Goal: Task Accomplishment & Management: Use online tool/utility

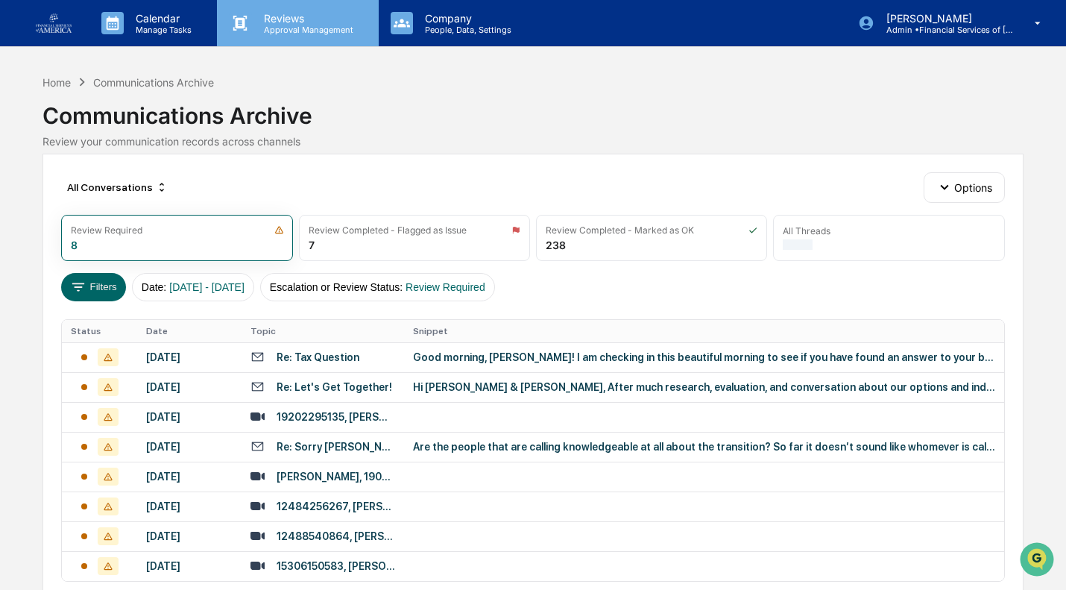
click at [252, 45] on div "Reviews Approval Management" at bounding box center [297, 23] width 161 height 46
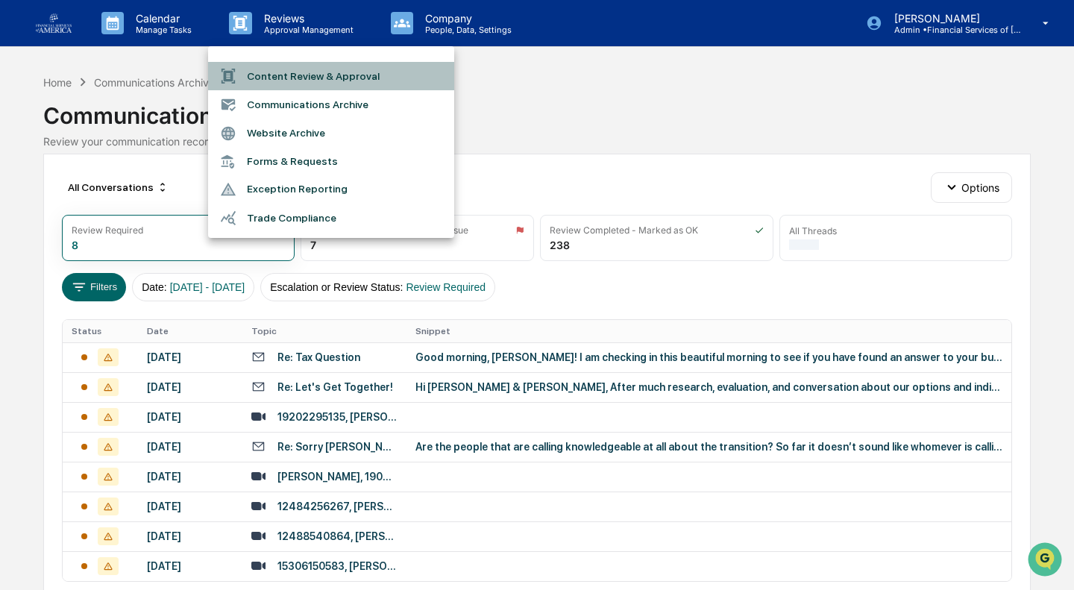
click at [272, 76] on li "Content Review & Approval" at bounding box center [331, 76] width 246 height 28
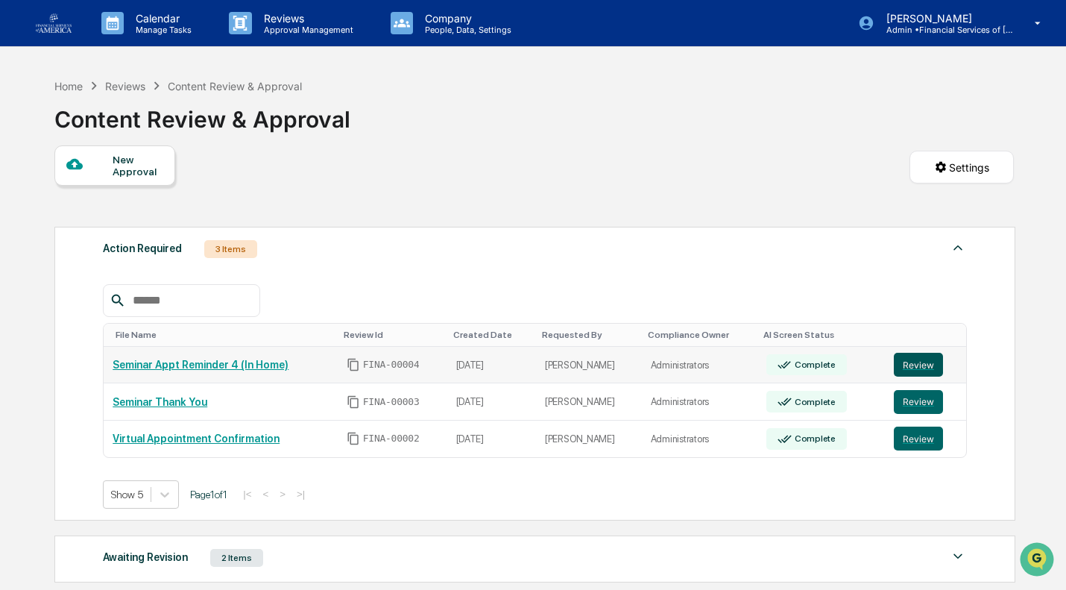
click at [901, 361] on button "Review" at bounding box center [918, 365] width 49 height 24
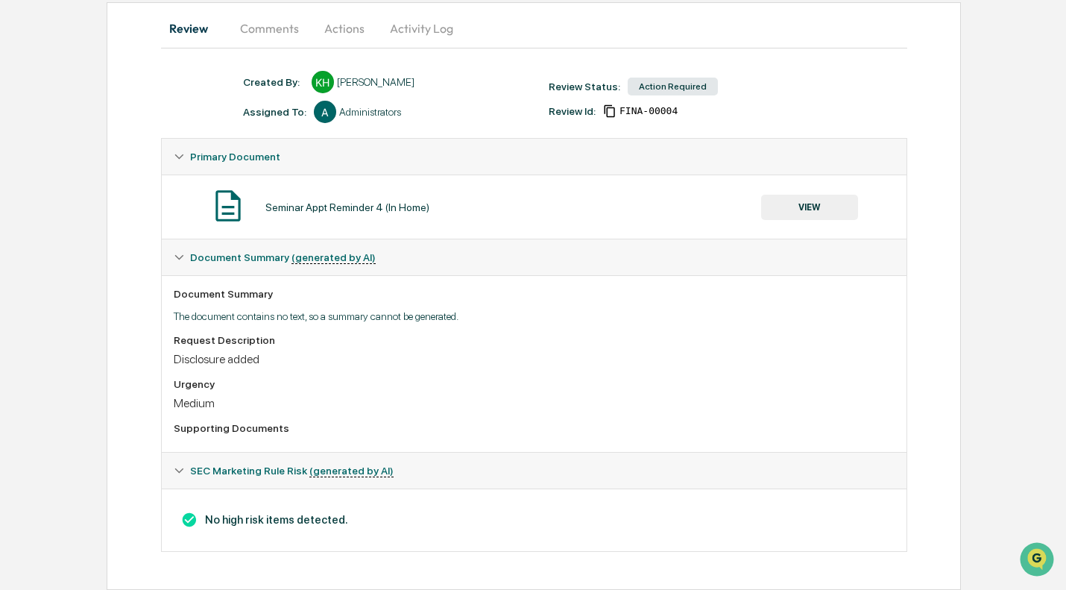
click at [812, 201] on button "VIEW" at bounding box center [809, 207] width 97 height 25
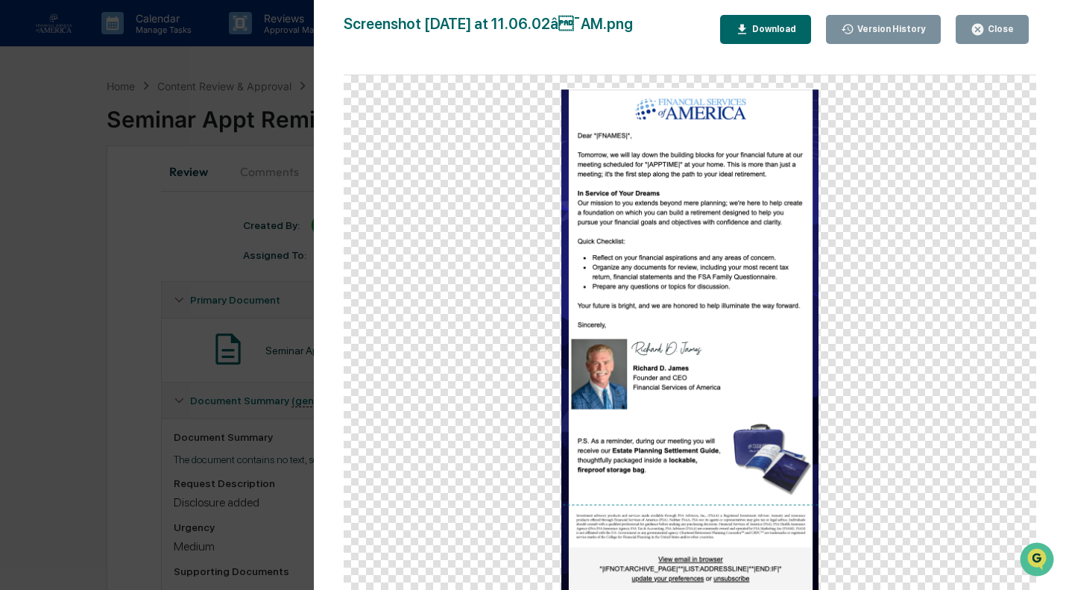
click at [976, 22] on icon "button" at bounding box center [978, 29] width 14 height 14
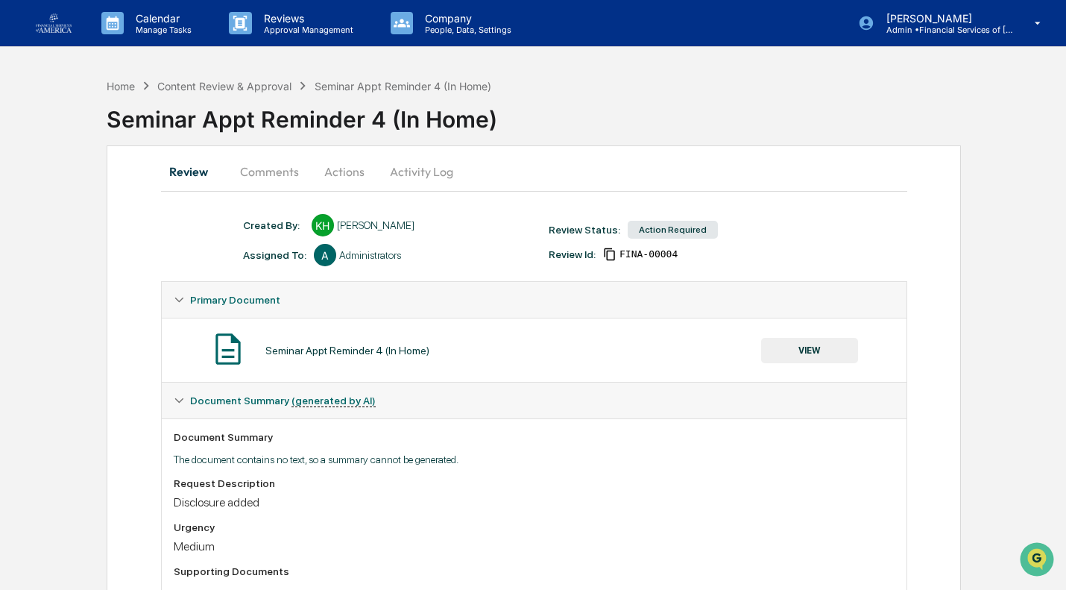
scroll to position [1, 0]
click at [344, 166] on button "Actions" at bounding box center [344, 171] width 67 height 36
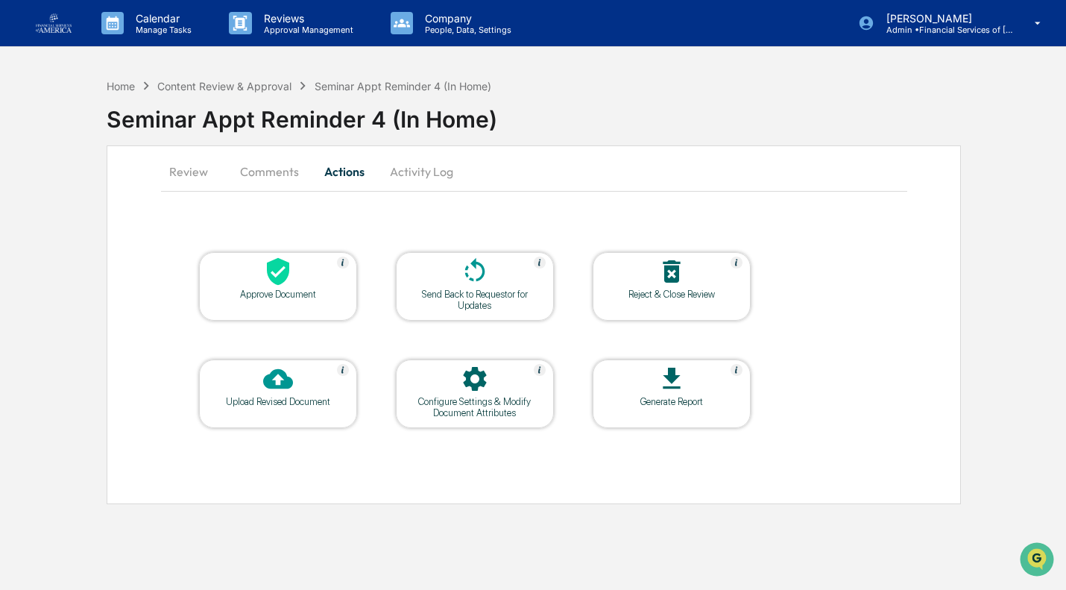
scroll to position [0, 0]
click at [266, 292] on div "Approve Document" at bounding box center [279, 294] width 134 height 11
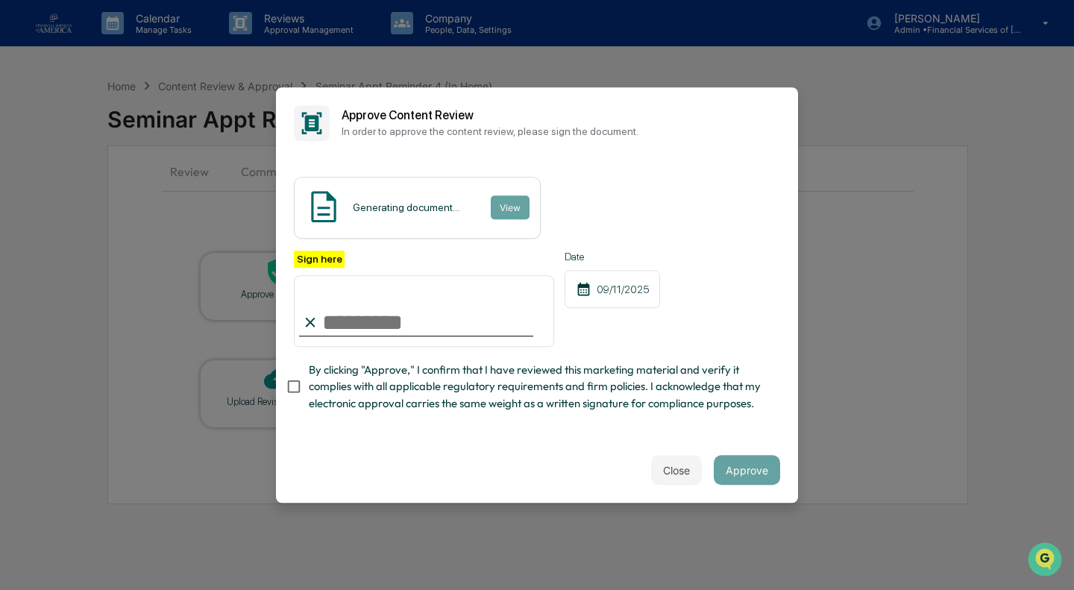
click at [322, 397] on span "By clicking "Approve," I confirm that I have reviewed this marketing material a…" at bounding box center [538, 387] width 459 height 50
click at [353, 329] on input "Sign here" at bounding box center [424, 311] width 260 height 72
type input "**********"
click at [737, 470] on button "Approve" at bounding box center [746, 470] width 66 height 30
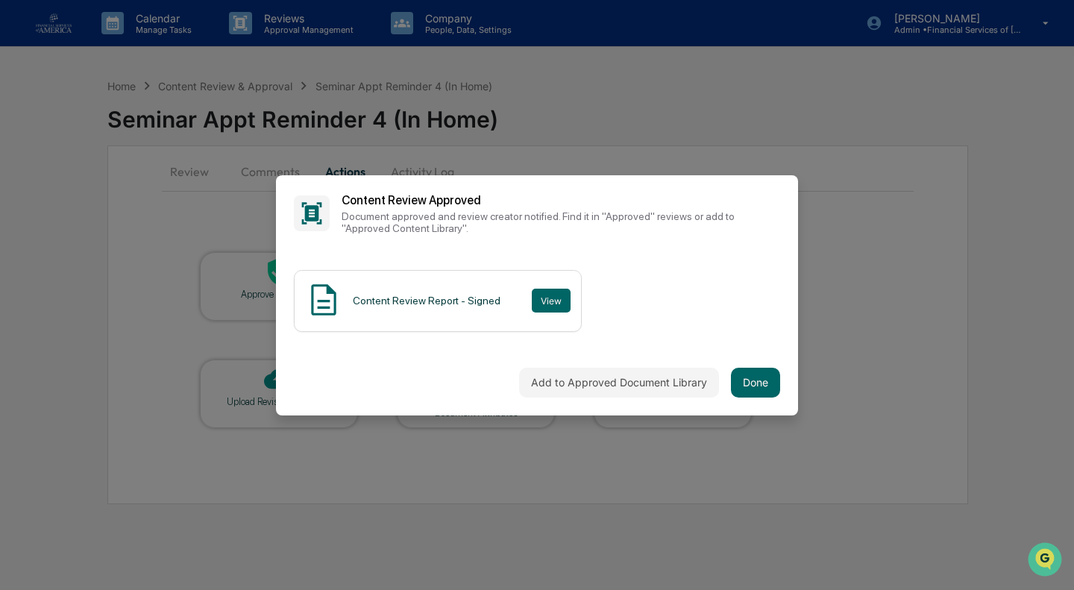
click at [787, 391] on div "Add to Approved Document Library Done" at bounding box center [537, 383] width 522 height 66
click at [766, 388] on button "Done" at bounding box center [755, 383] width 49 height 30
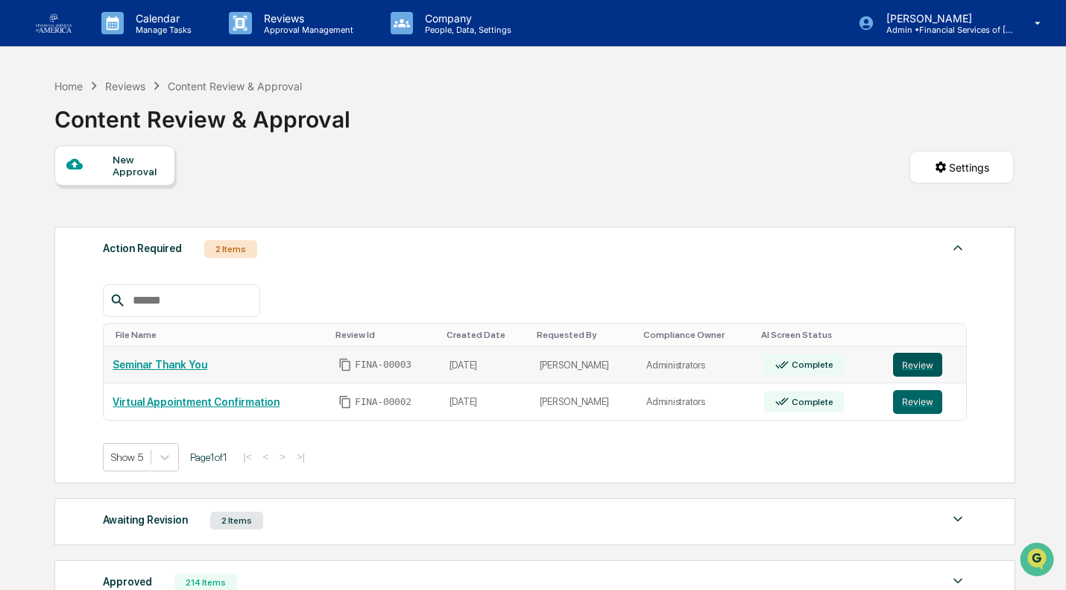
click at [914, 374] on button "Review" at bounding box center [917, 365] width 49 height 24
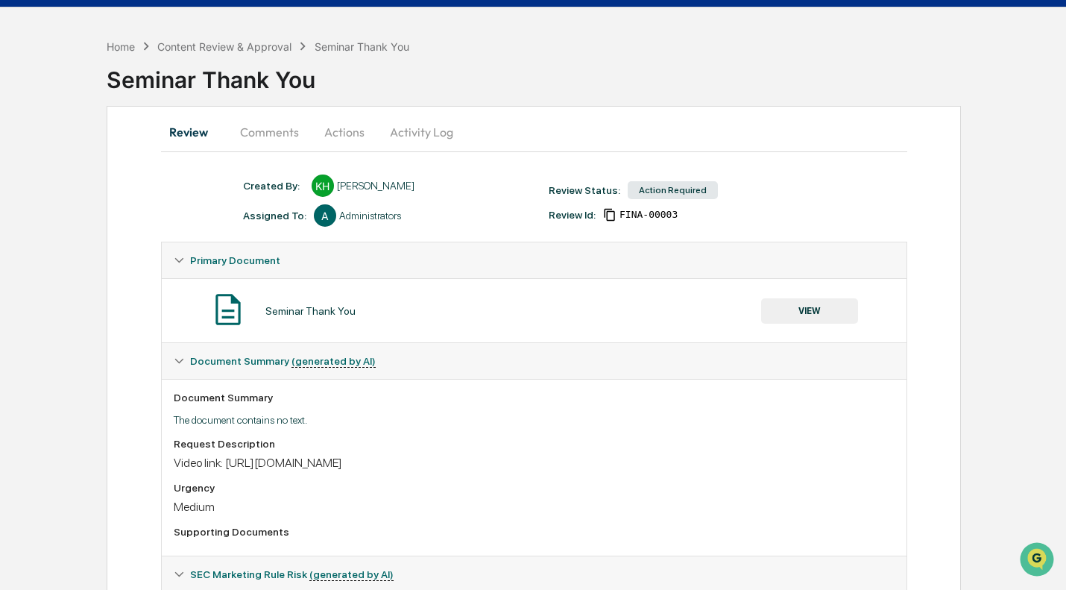
click at [810, 316] on button "VIEW" at bounding box center [809, 310] width 97 height 25
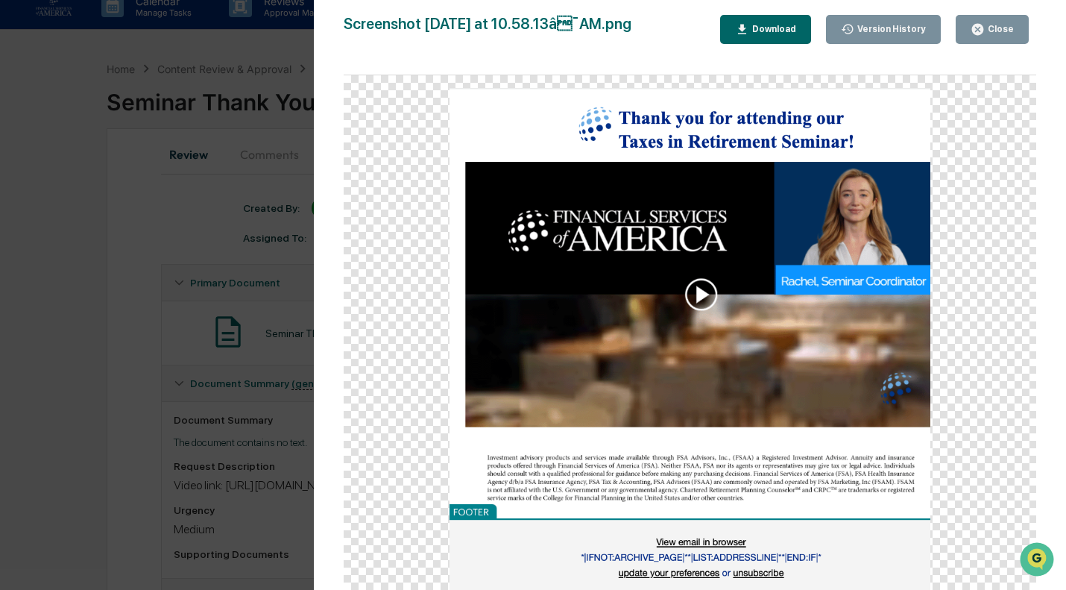
scroll to position [16, 0]
click at [702, 294] on img at bounding box center [690, 339] width 481 height 503
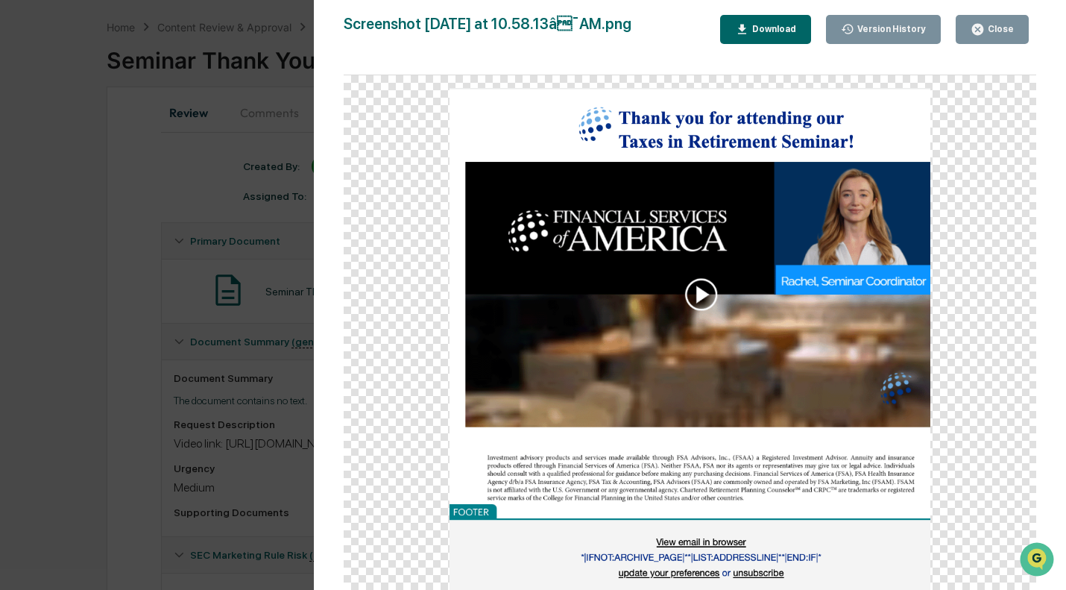
scroll to position [0, 0]
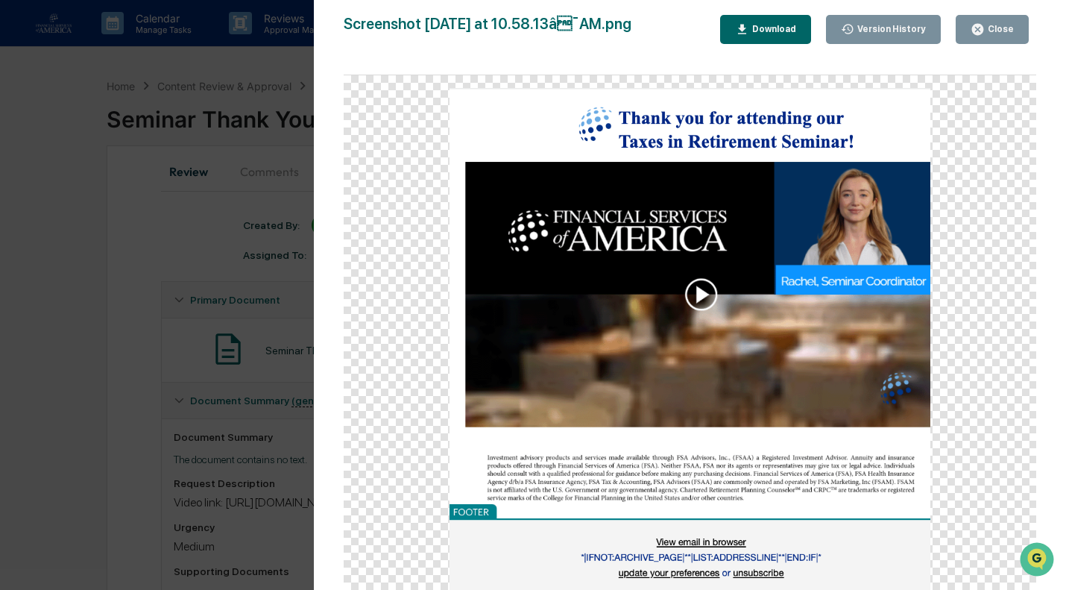
click at [1001, 36] on div "Close" at bounding box center [992, 29] width 43 height 14
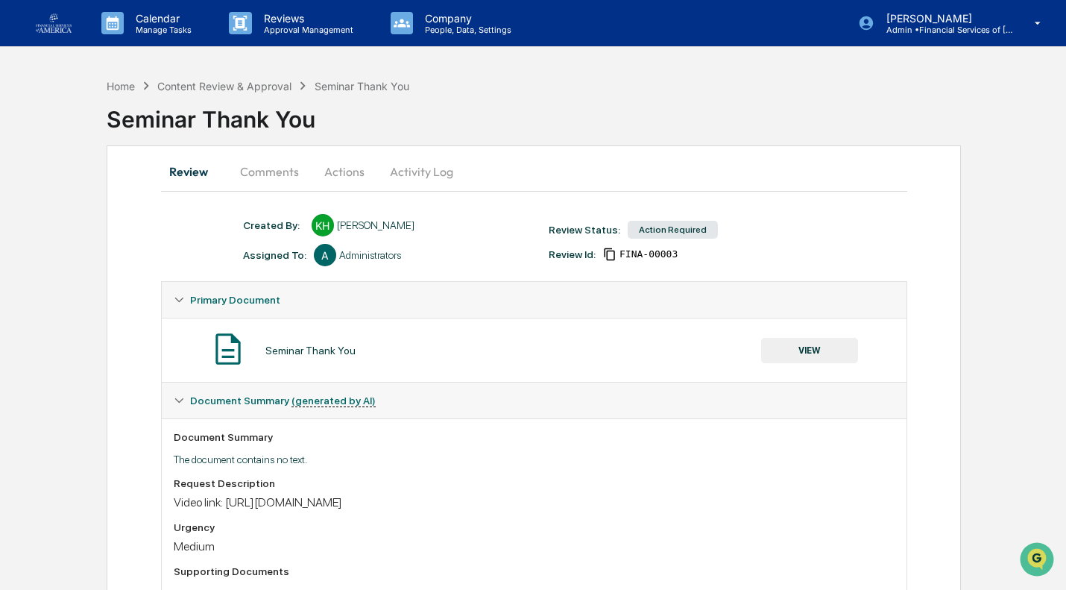
scroll to position [148, 0]
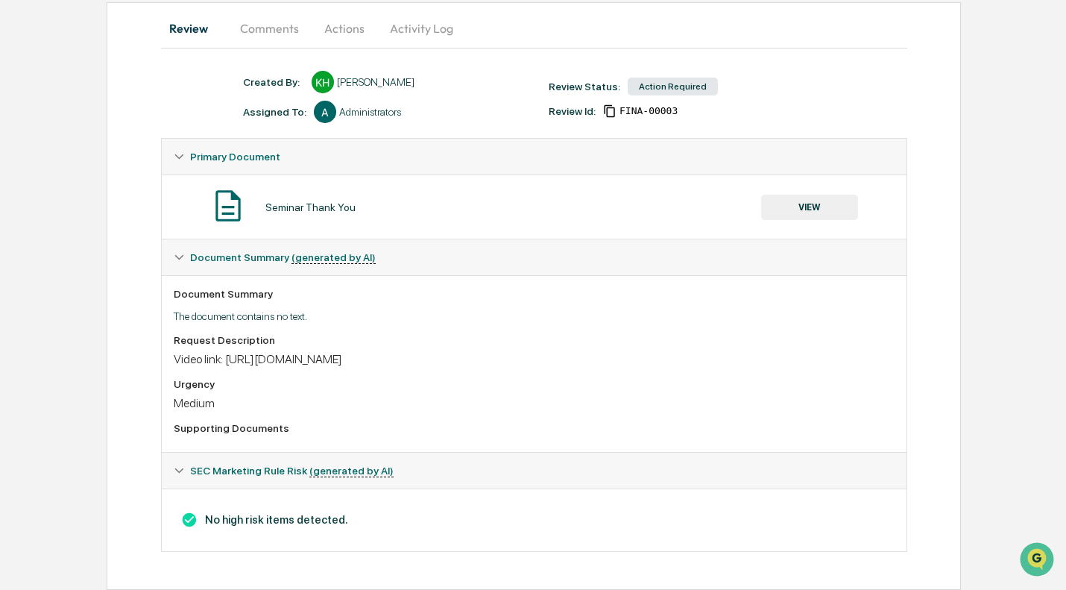
click at [338, 22] on button "Actions" at bounding box center [344, 28] width 67 height 36
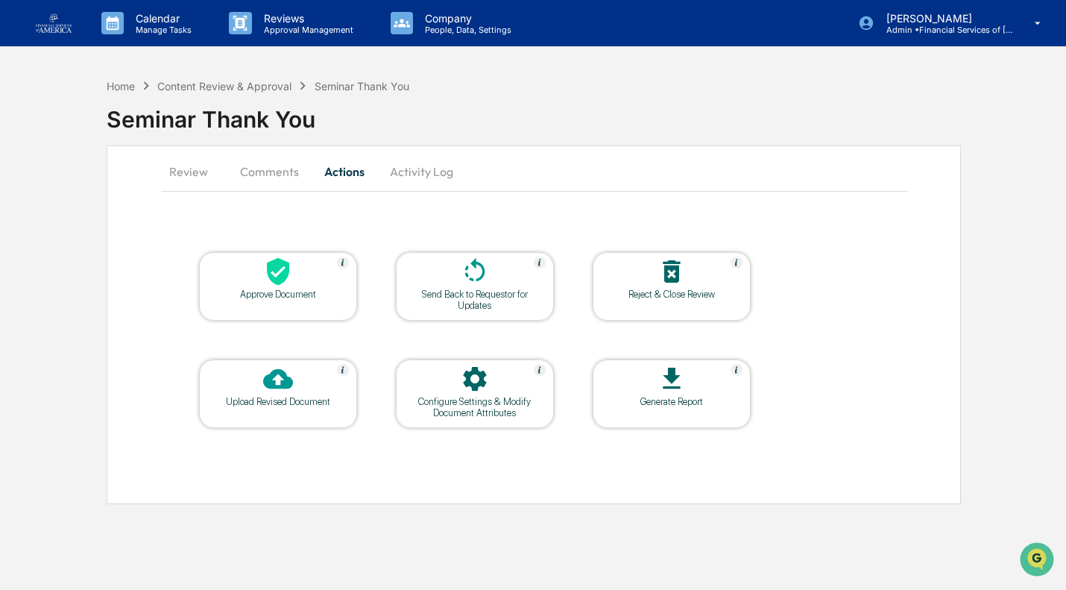
scroll to position [0, 0]
click at [476, 285] on icon at bounding box center [476, 271] width 30 height 30
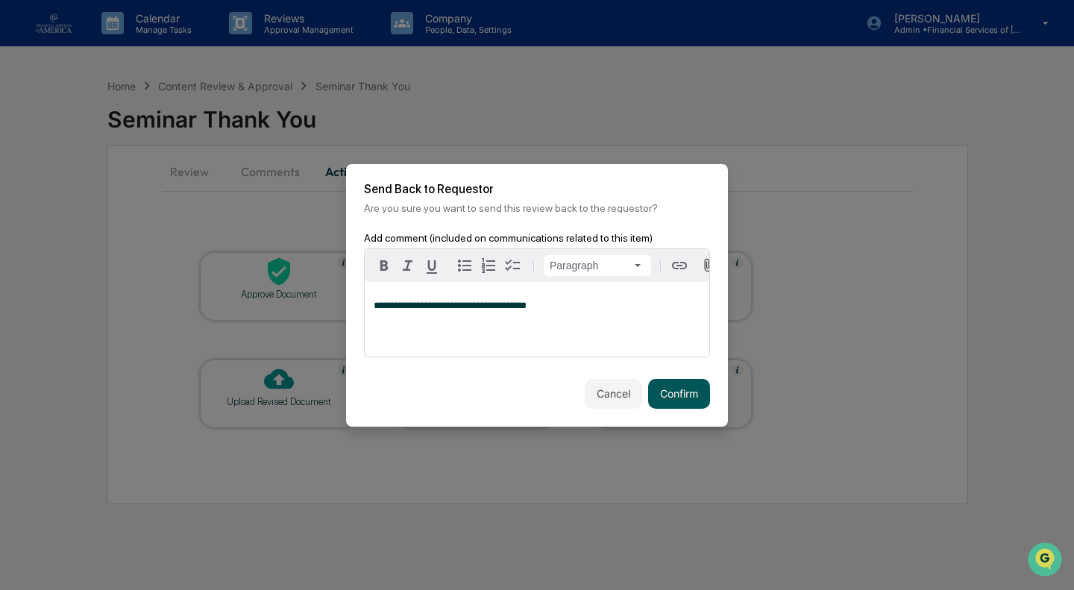
click at [688, 390] on button "Confirm" at bounding box center [679, 394] width 62 height 30
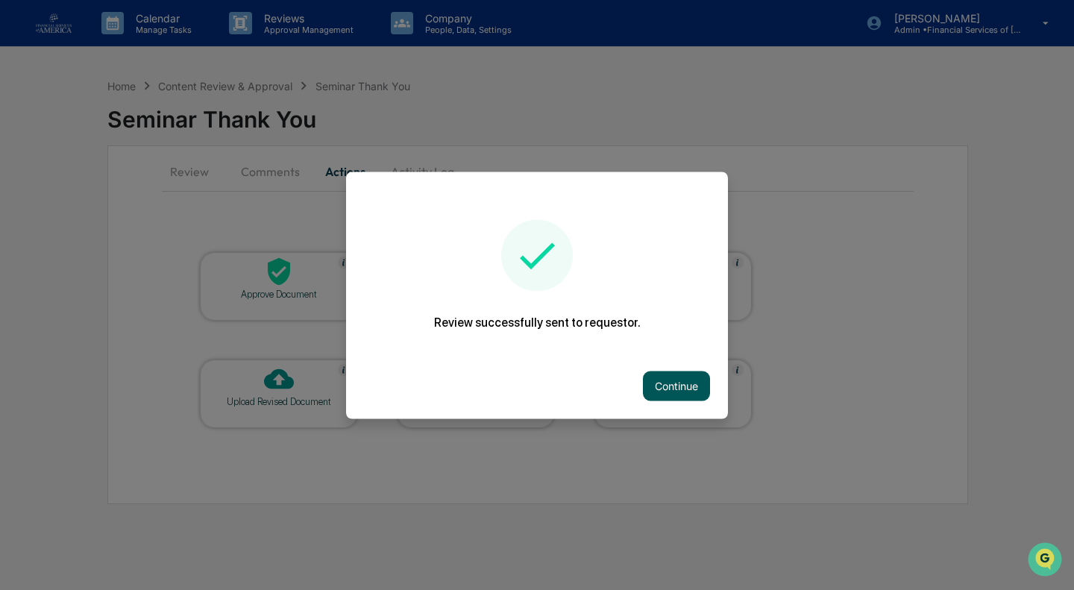
click at [669, 374] on button "Continue" at bounding box center [676, 386] width 67 height 30
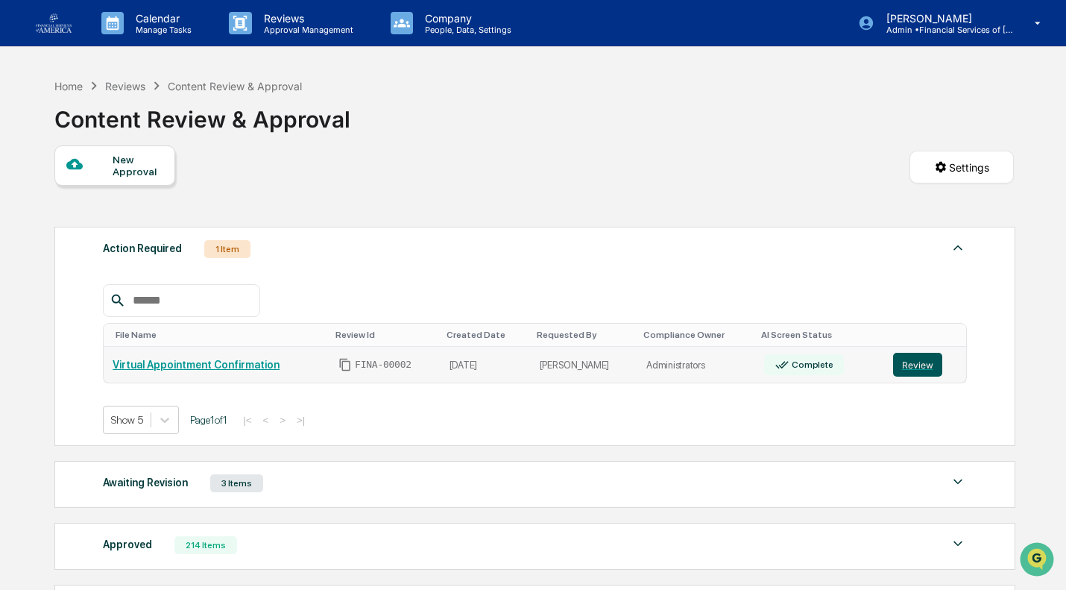
click at [895, 371] on button "Review" at bounding box center [917, 365] width 49 height 24
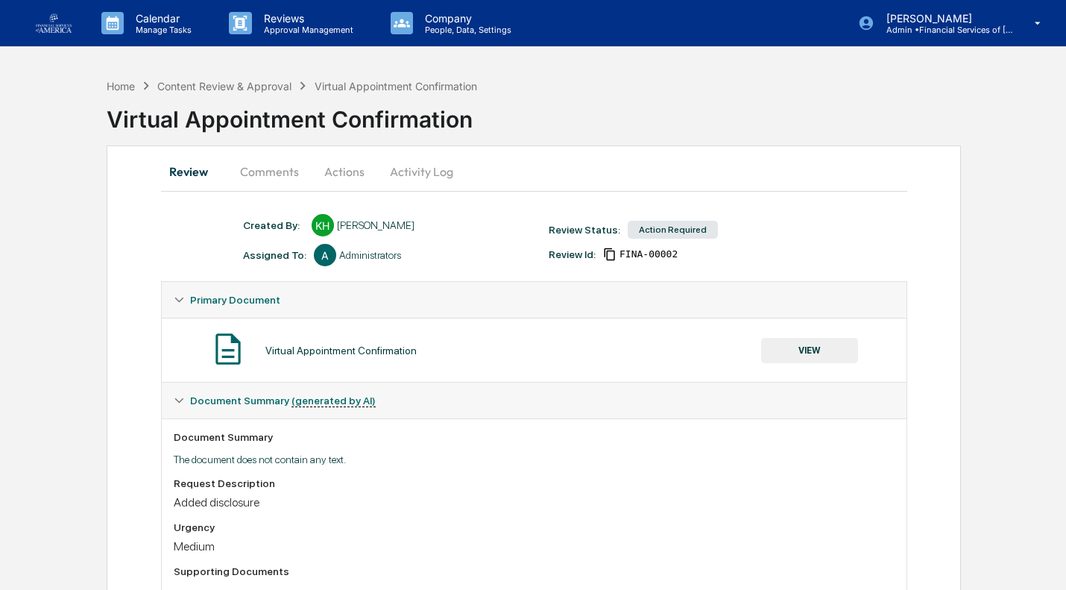
scroll to position [148, 0]
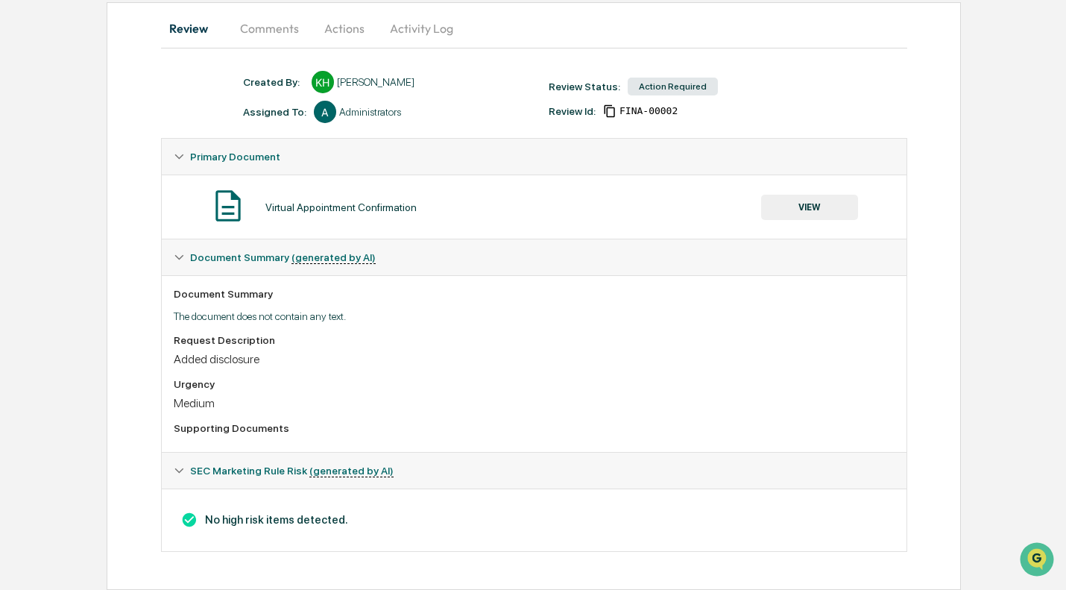
click at [796, 209] on button "VIEW" at bounding box center [809, 207] width 97 height 25
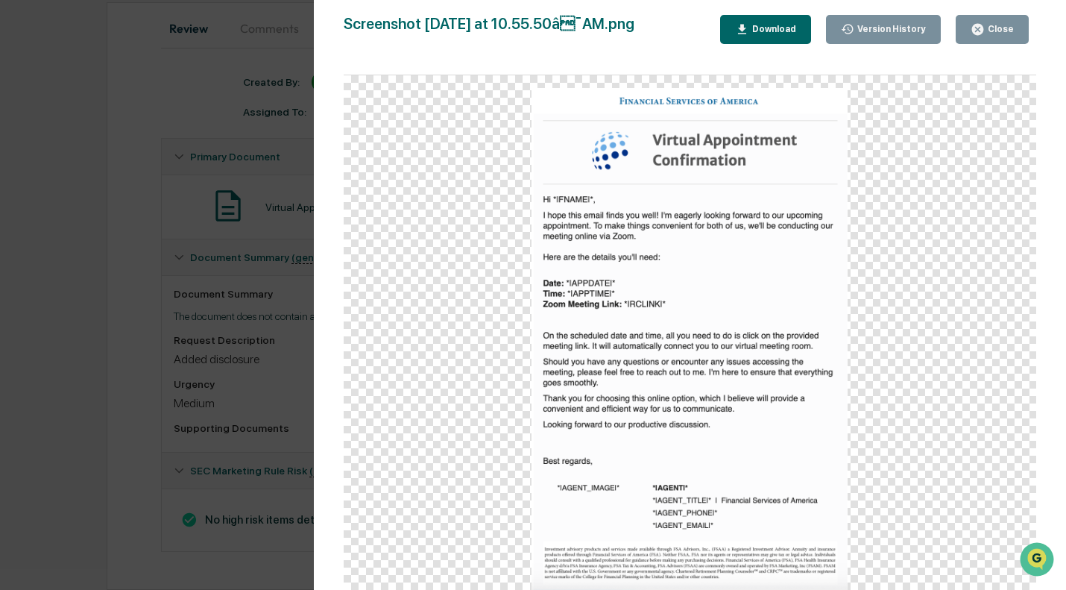
click at [994, 31] on div "Close" at bounding box center [999, 29] width 29 height 10
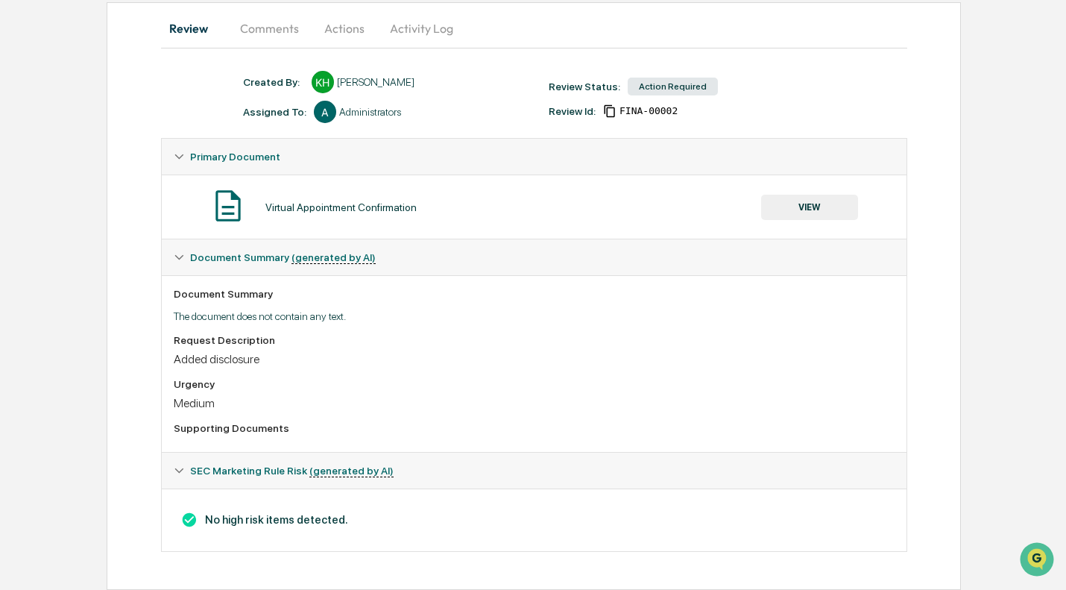
scroll to position [0, 0]
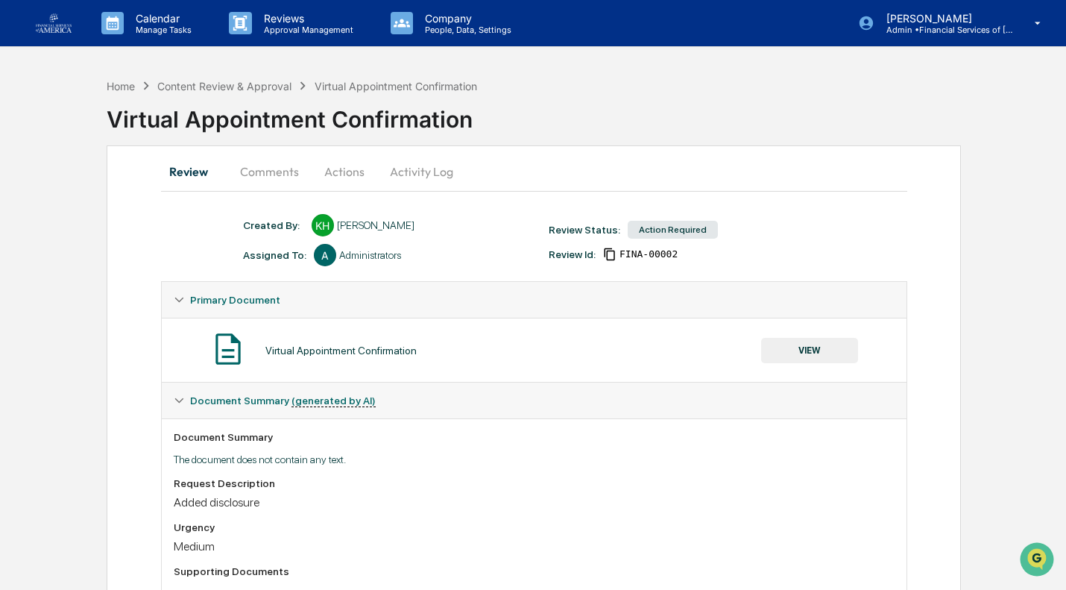
click at [332, 164] on button "Actions" at bounding box center [344, 172] width 67 height 36
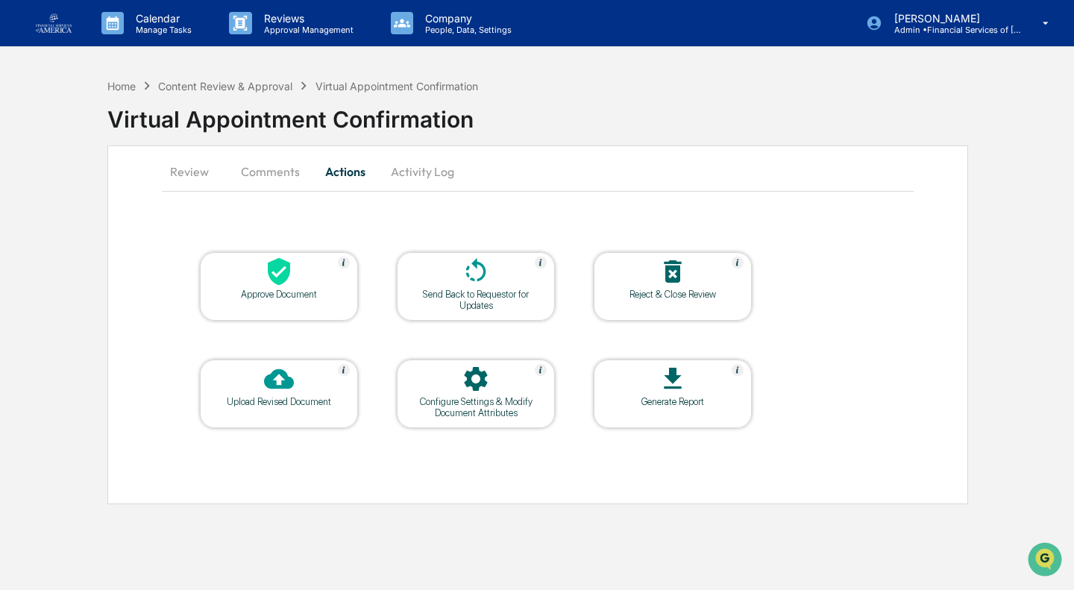
click at [292, 275] on icon at bounding box center [279, 271] width 30 height 30
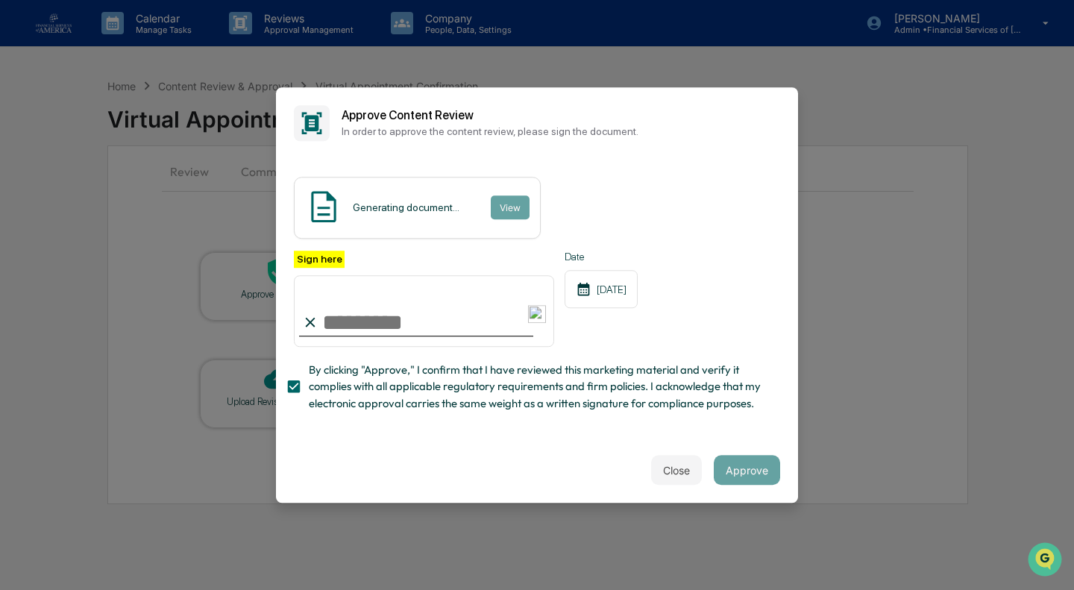
click at [412, 325] on input "Sign here" at bounding box center [424, 311] width 260 height 72
type input "**********"
click at [758, 470] on button "Approve" at bounding box center [746, 470] width 66 height 30
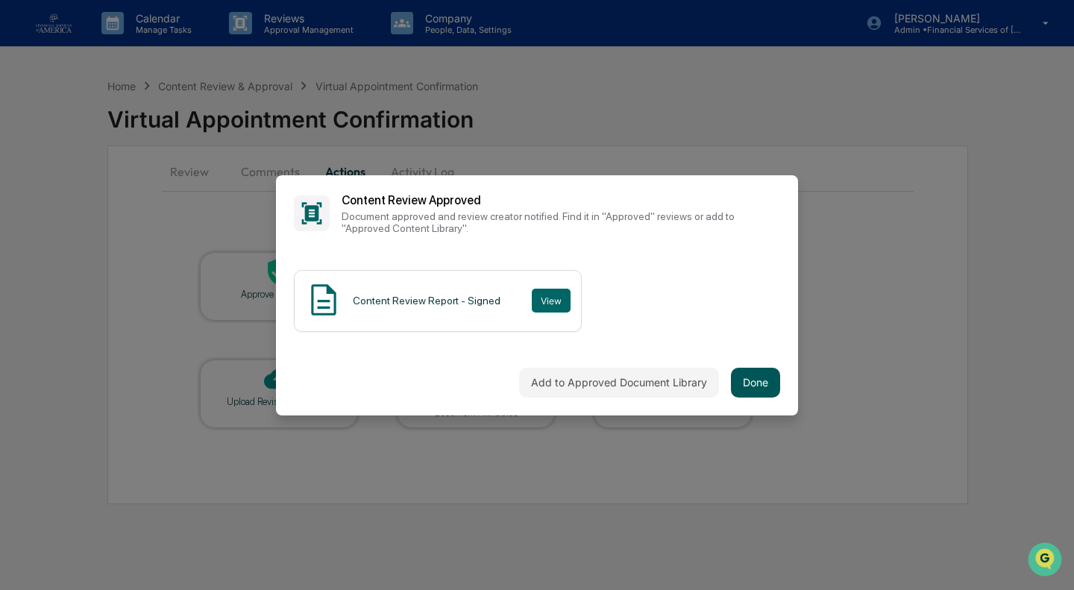
click at [760, 380] on button "Done" at bounding box center [755, 383] width 49 height 30
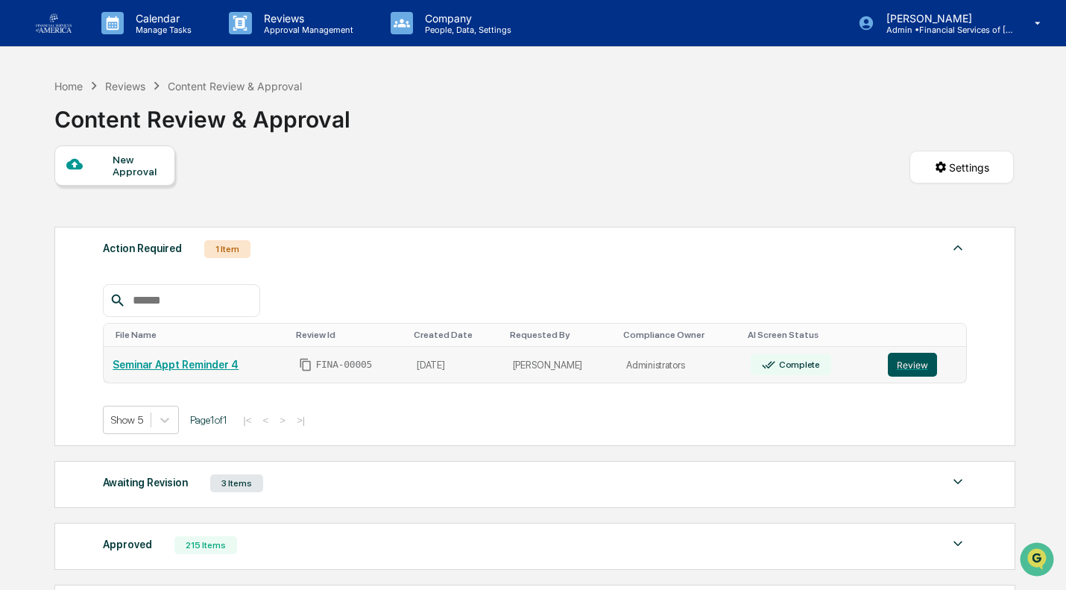
click at [904, 371] on button "Review" at bounding box center [912, 365] width 49 height 24
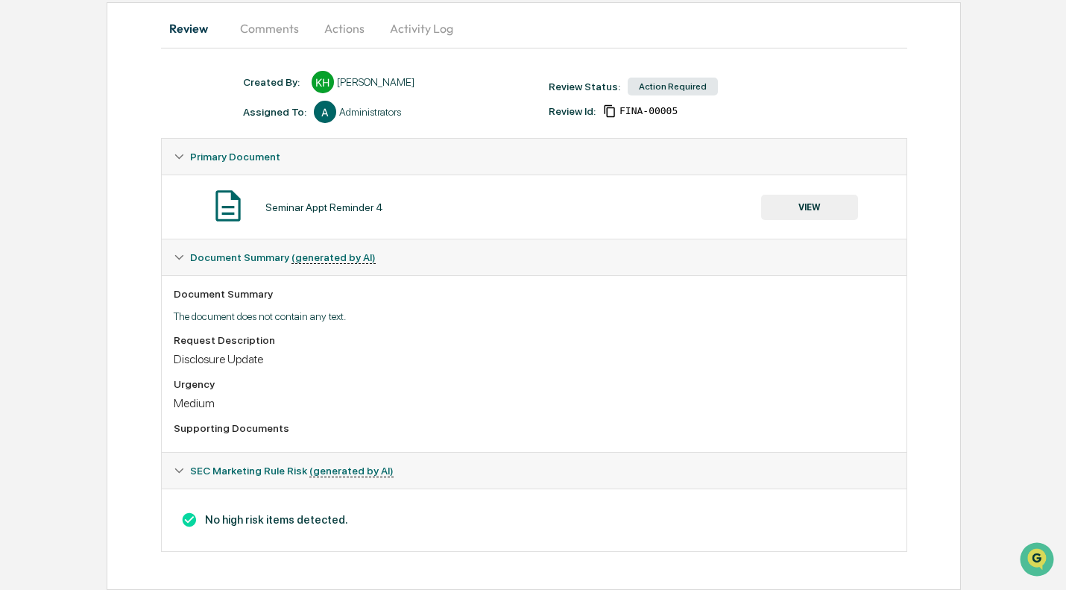
click at [787, 210] on button "VIEW" at bounding box center [809, 207] width 97 height 25
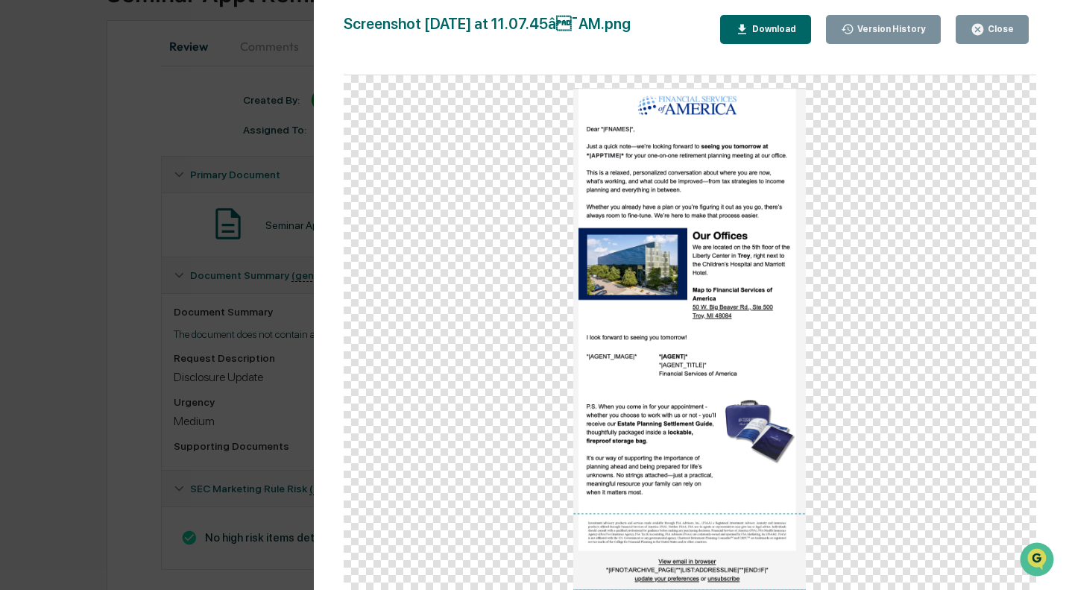
scroll to position [123, 0]
click at [980, 37] on button "Close" at bounding box center [992, 29] width 73 height 29
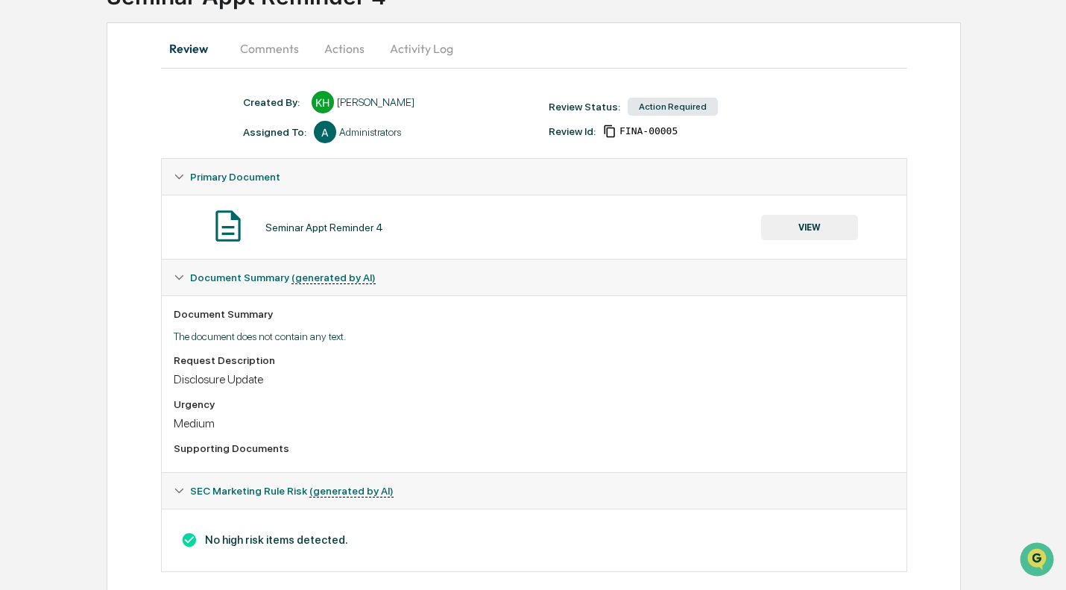
click at [329, 45] on button "Actions" at bounding box center [344, 49] width 67 height 36
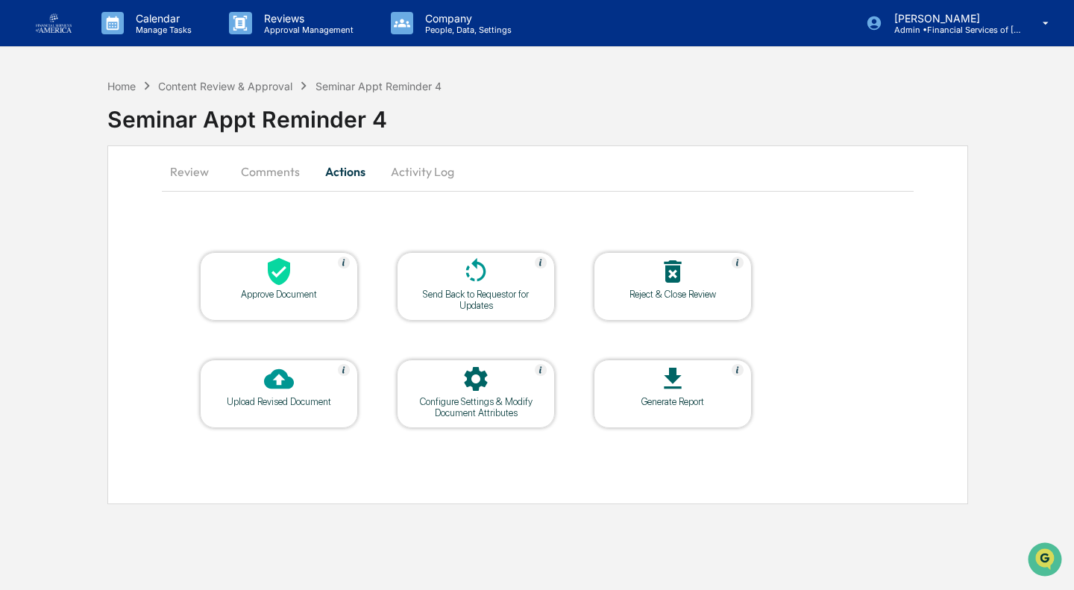
click at [277, 258] on icon at bounding box center [279, 271] width 30 height 30
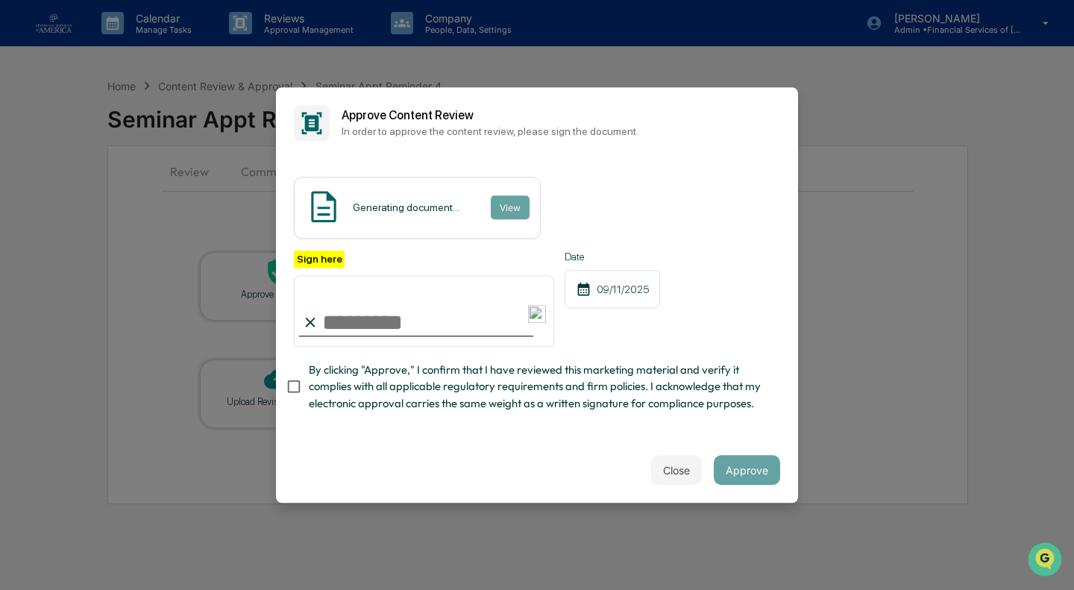
click at [394, 329] on input "Sign here" at bounding box center [424, 311] width 260 height 72
click at [522, 395] on span "By clicking "Approve," I confirm that I have reviewed this marketing material a…" at bounding box center [538, 387] width 459 height 50
click at [382, 299] on input "Sign here" at bounding box center [424, 311] width 260 height 72
click at [373, 319] on input "Sign here" at bounding box center [424, 311] width 260 height 72
type input "**********"
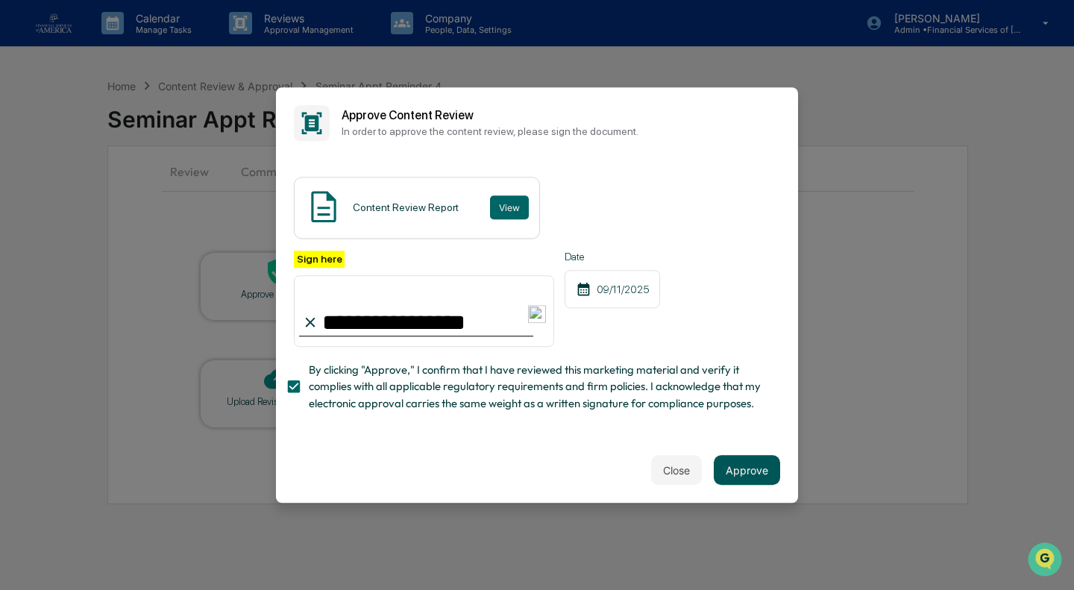
click at [750, 471] on button "Approve" at bounding box center [746, 470] width 66 height 30
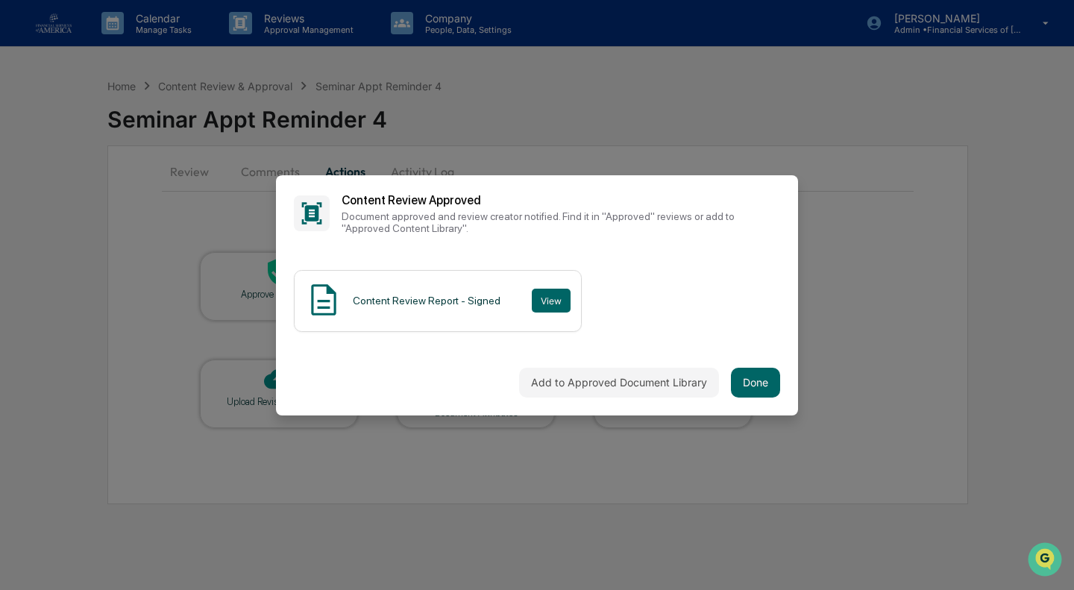
click at [759, 357] on div "Add to Approved Document Library Done" at bounding box center [537, 383] width 522 height 66
click at [756, 382] on button "Done" at bounding box center [755, 383] width 49 height 30
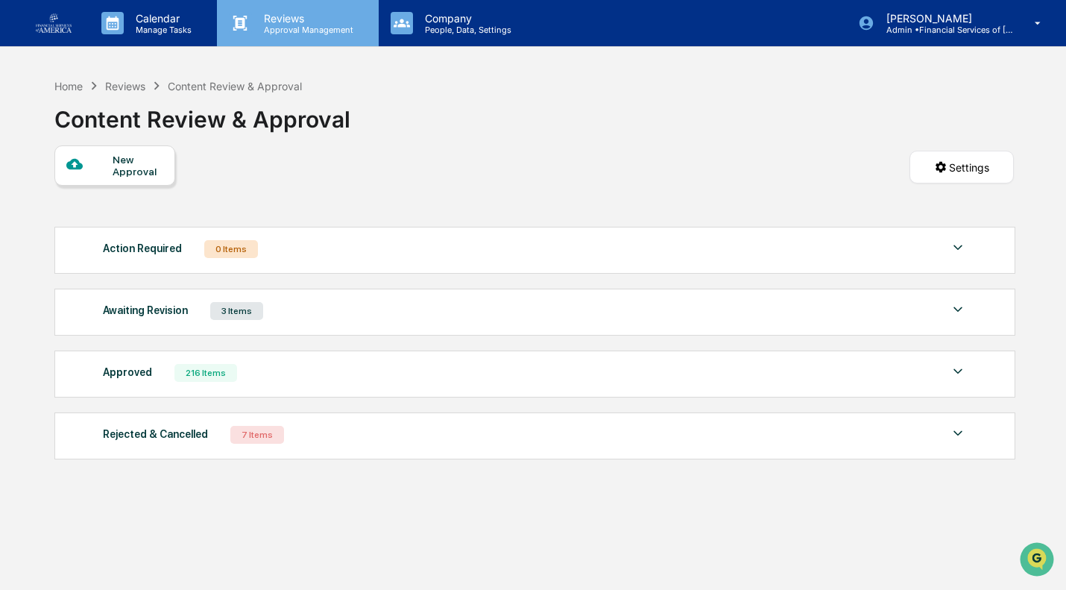
click at [282, 22] on p "Reviews" at bounding box center [306, 18] width 109 height 13
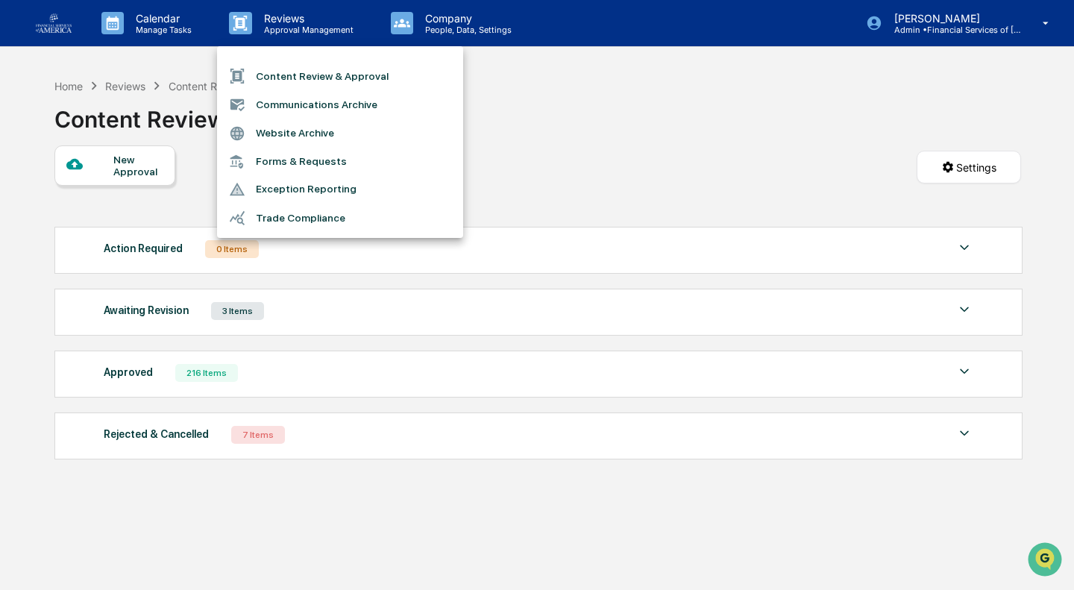
click at [291, 104] on li "Communications Archive" at bounding box center [340, 104] width 246 height 28
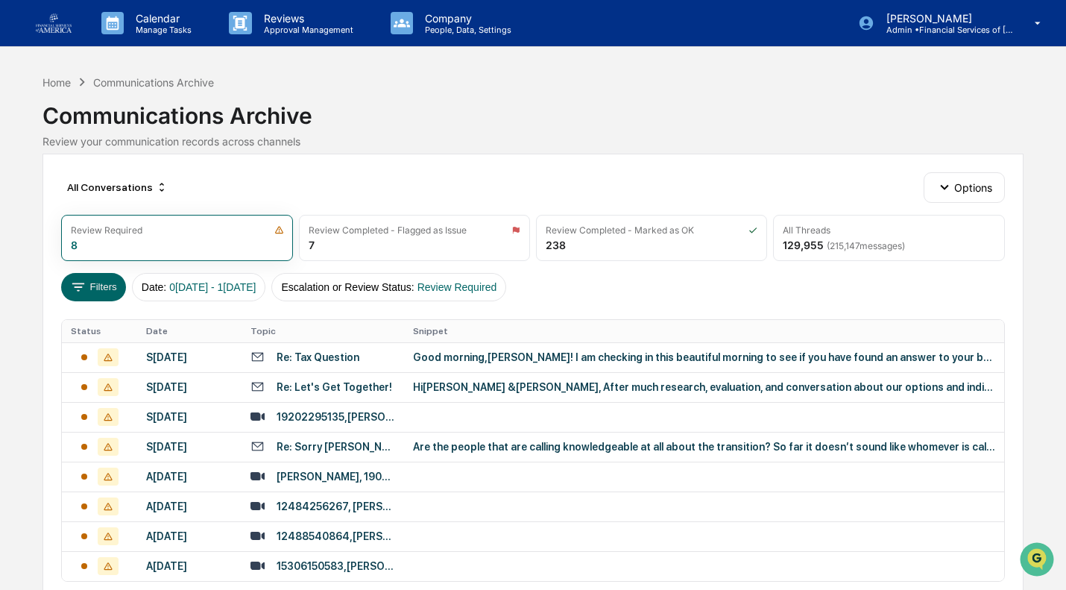
scroll to position [106, 0]
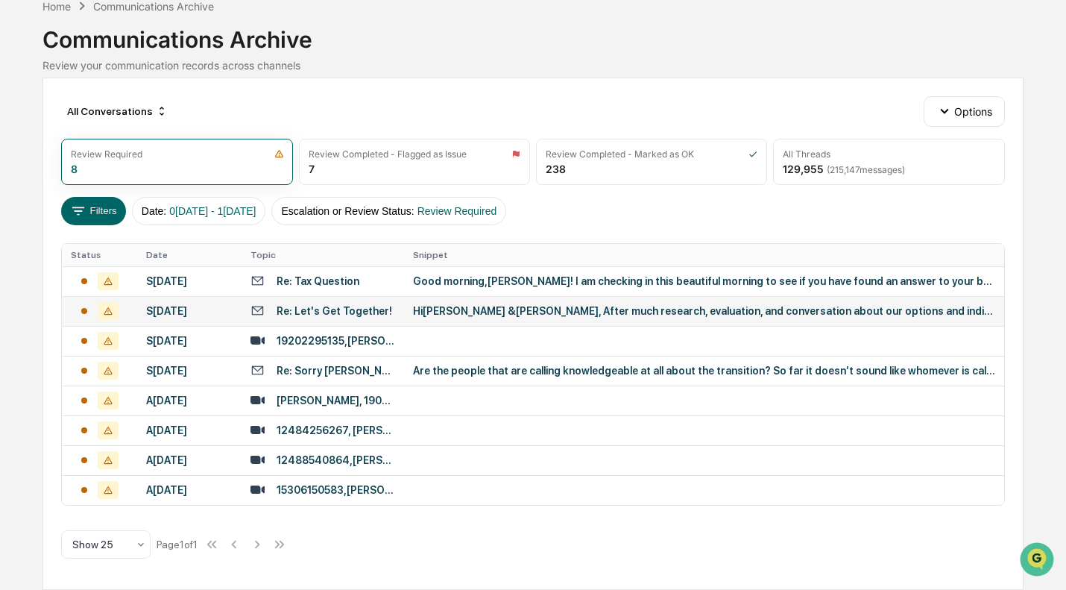
click at [312, 305] on div "Re: Let's Get Together!" at bounding box center [335, 311] width 116 height 12
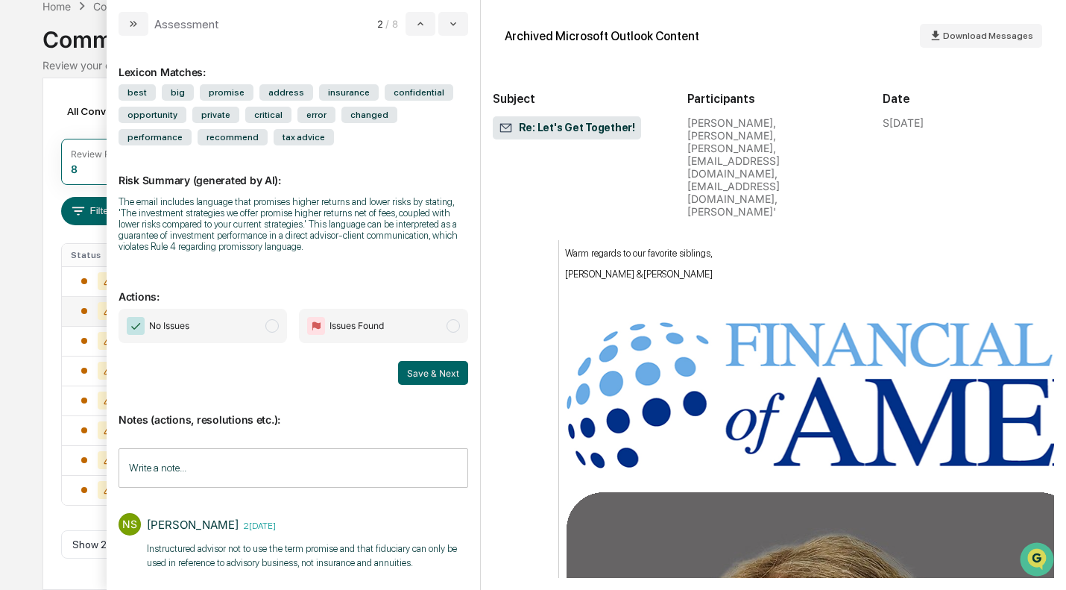
scroll to position [3869, 0]
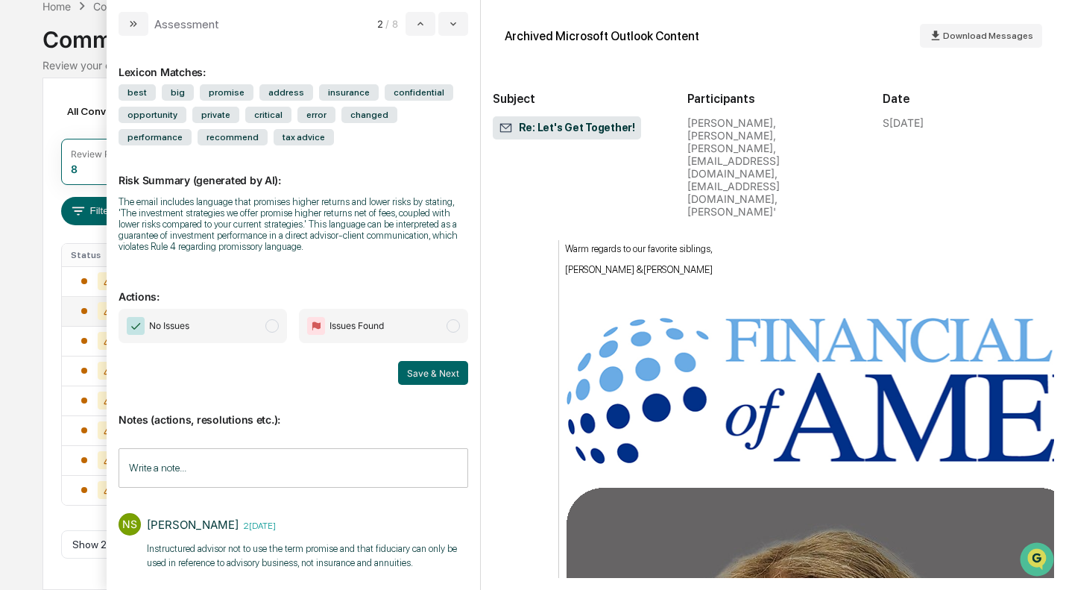
click at [46, 132] on div "All Conversations Options Review Required 8 Review Completed - Flagged as Issue…" at bounding box center [532, 334] width 981 height 512
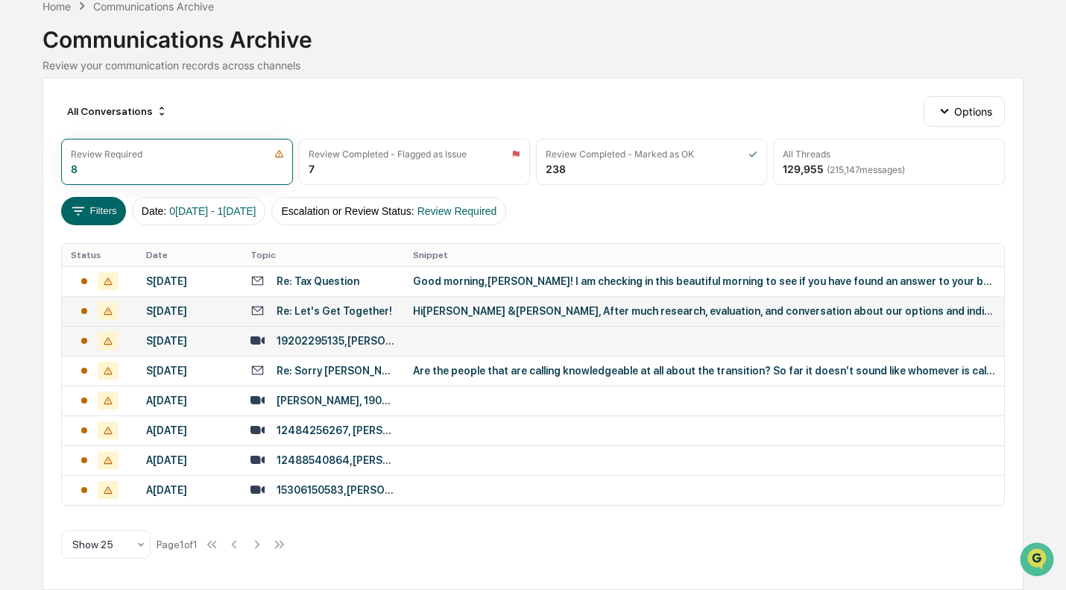
click at [183, 335] on div "September 3, 2025" at bounding box center [189, 341] width 86 height 12
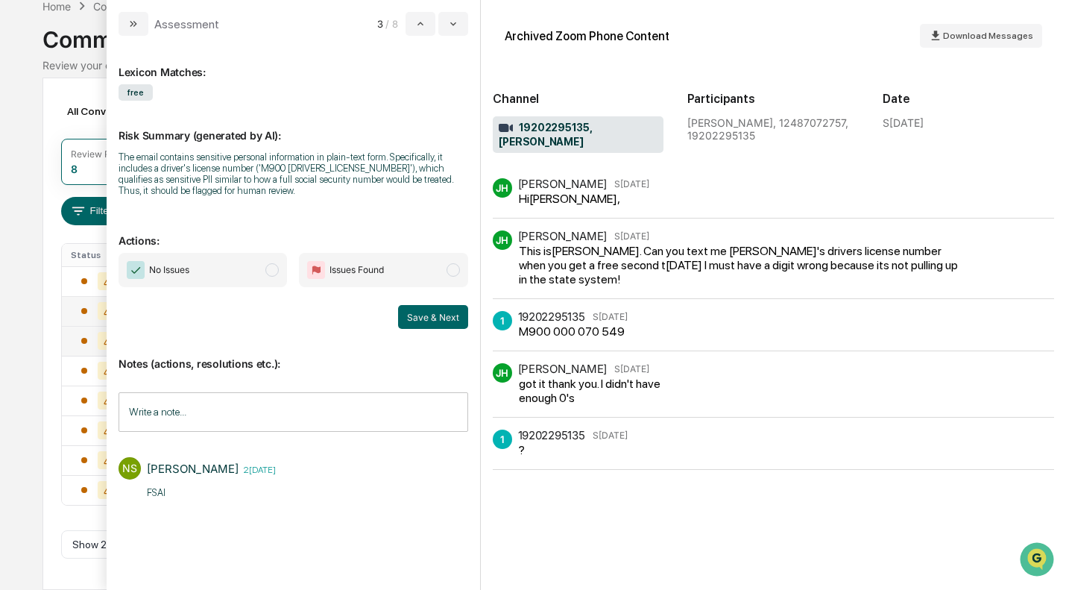
click at [268, 271] on span "modal" at bounding box center [271, 269] width 13 height 13
click at [433, 315] on button "Save & Next" at bounding box center [433, 317] width 70 height 24
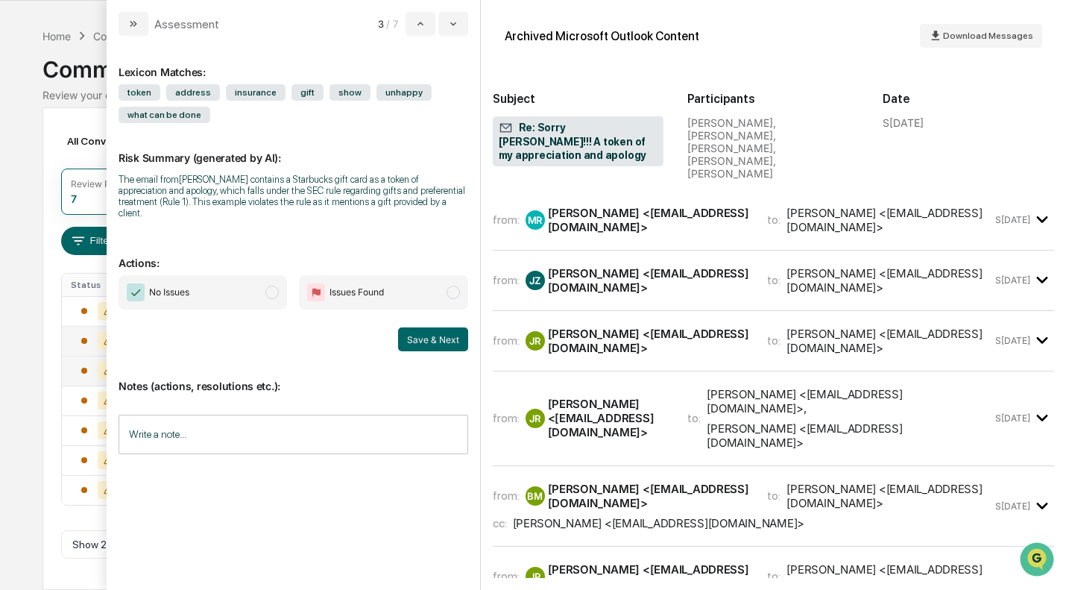
scroll to position [69, 0]
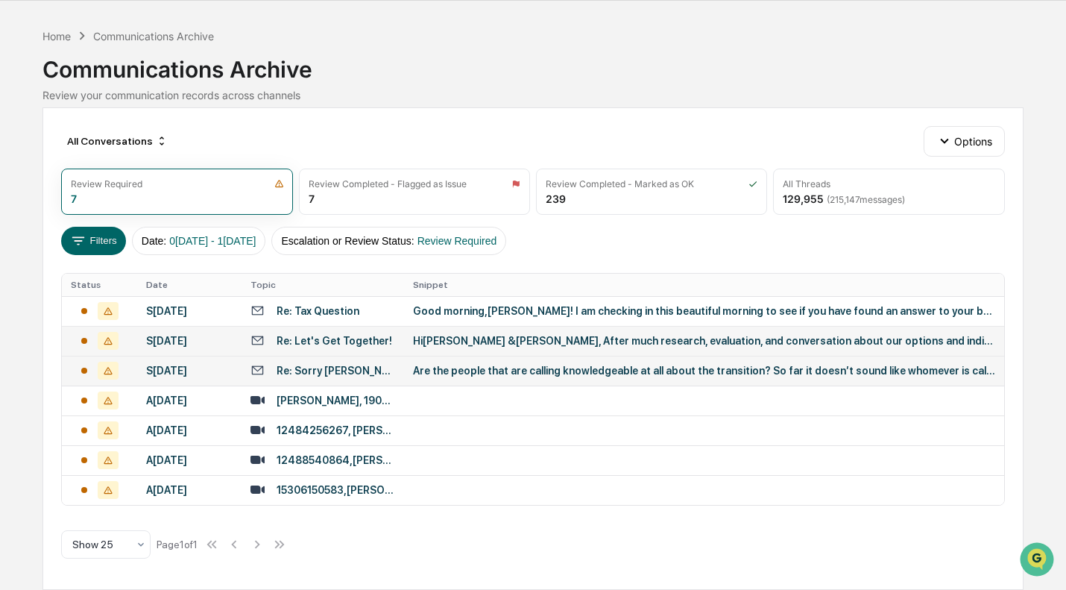
click at [33, 270] on div "Calendar Manage Tasks Reviews Approval Management Company People, Data, Setting…" at bounding box center [533, 272] width 1066 height 636
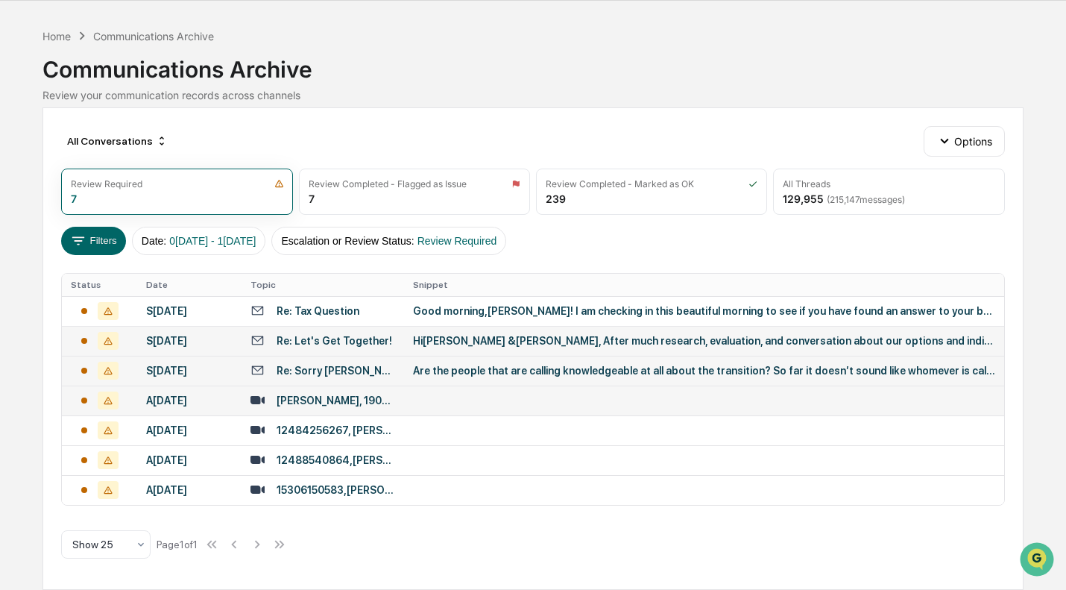
click at [330, 400] on div "Kaitlyn Snyder, 19063902529" at bounding box center [336, 400] width 119 height 12
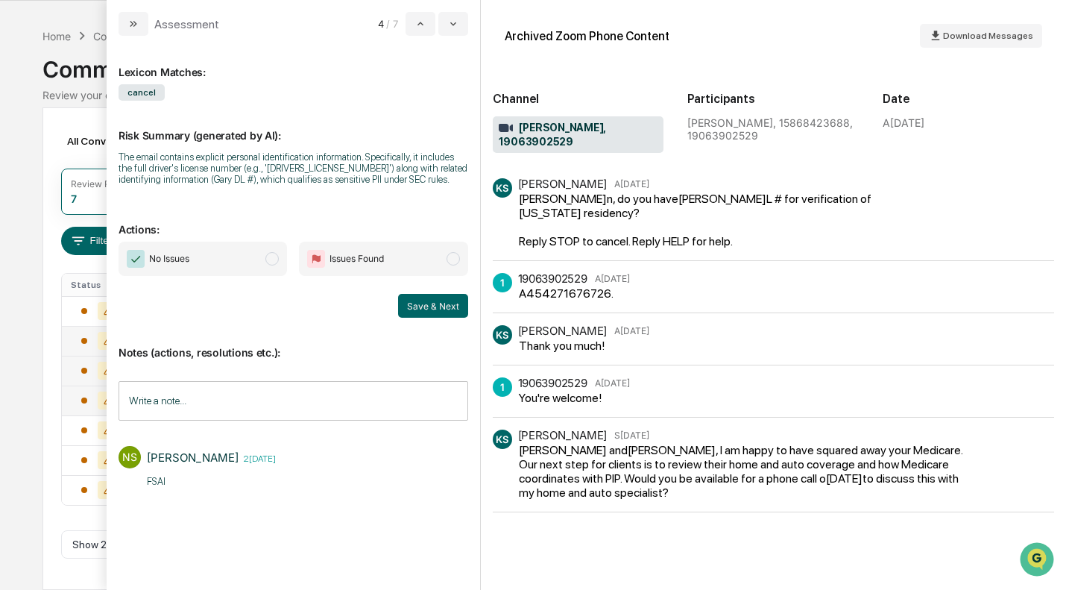
click at [242, 273] on span "No Issues" at bounding box center [203, 259] width 168 height 34
click at [434, 308] on button "Save & Next" at bounding box center [433, 306] width 70 height 24
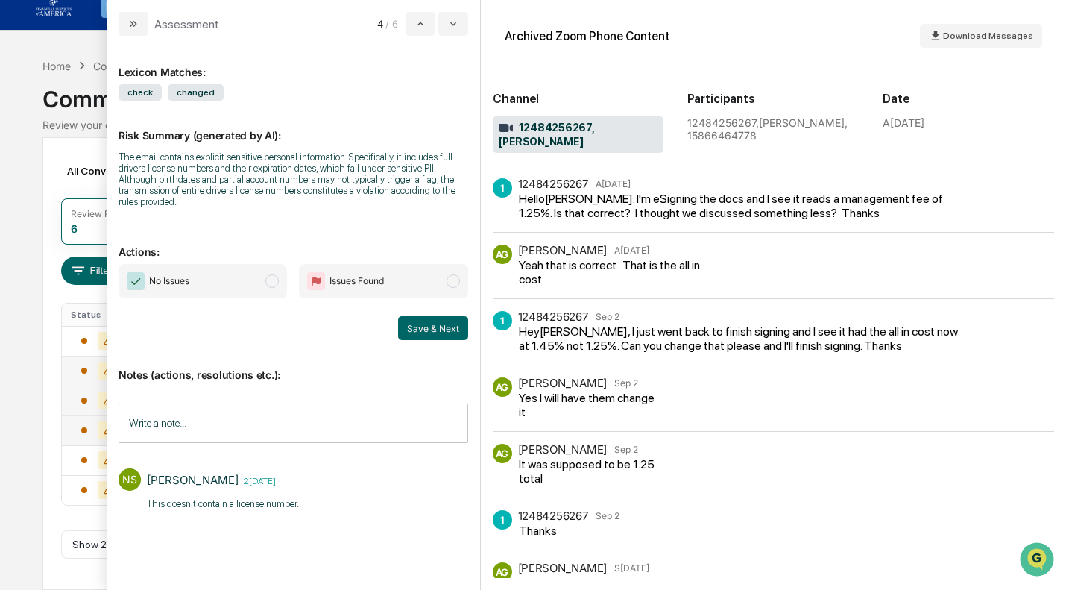
scroll to position [39, 0]
click at [565, 324] on div "Hey Adam, I just went back to finish signing and I see it had the all in cost n…" at bounding box center [744, 338] width 450 height 28
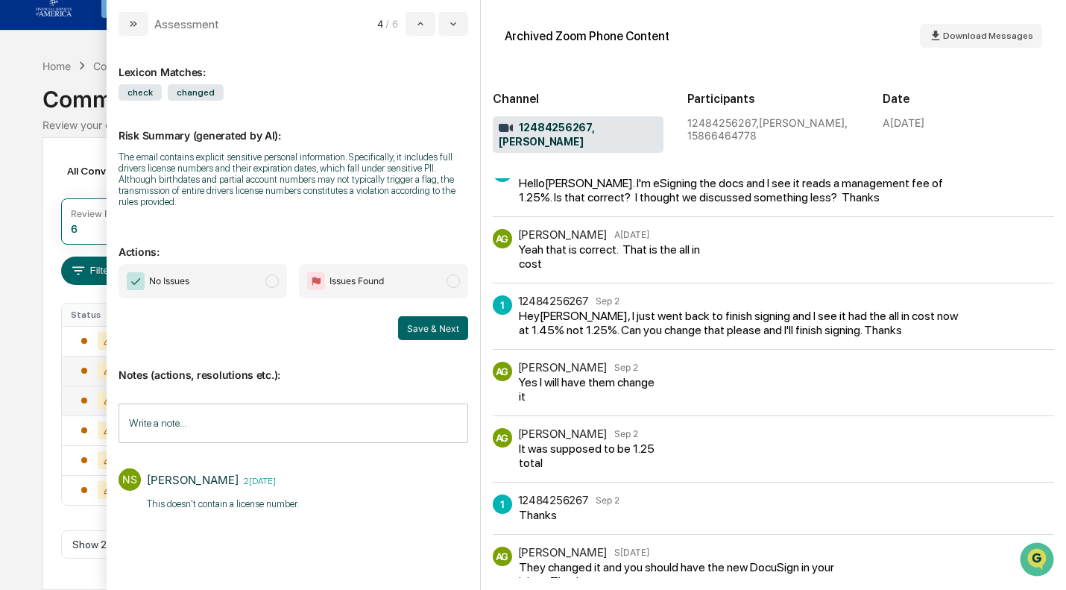
scroll to position [0, 0]
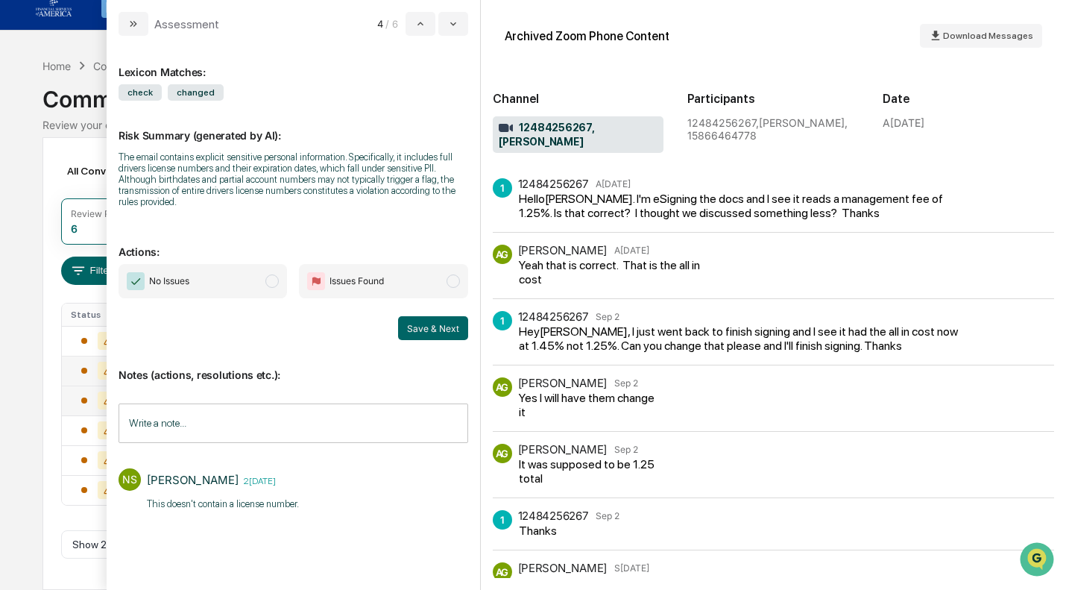
click at [257, 269] on span "No Issues" at bounding box center [203, 281] width 168 height 34
click at [444, 318] on button "Save & Next" at bounding box center [433, 328] width 70 height 24
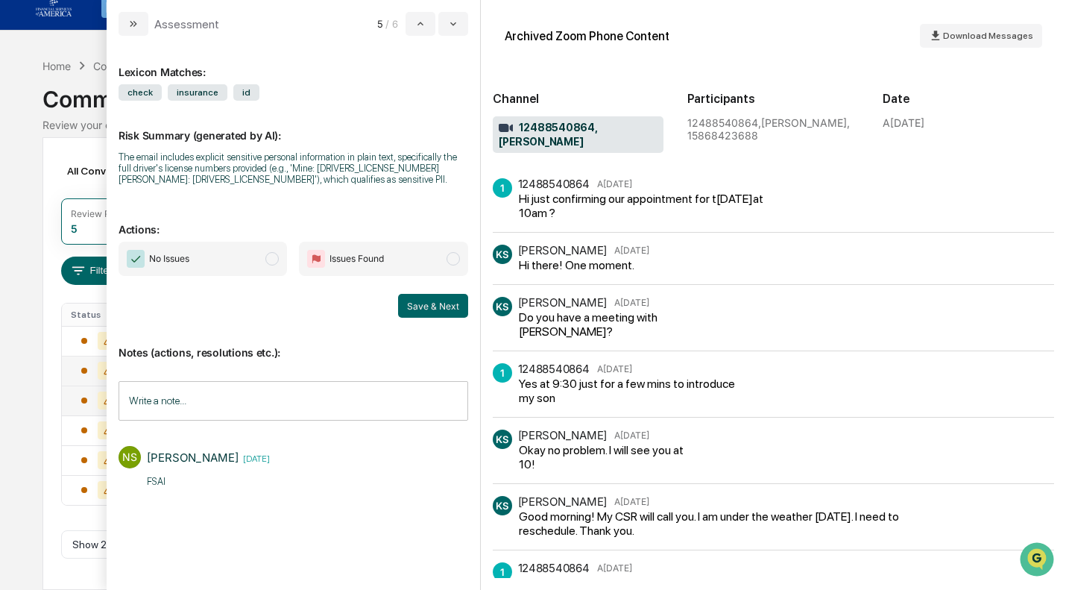
scroll to position [9, 0]
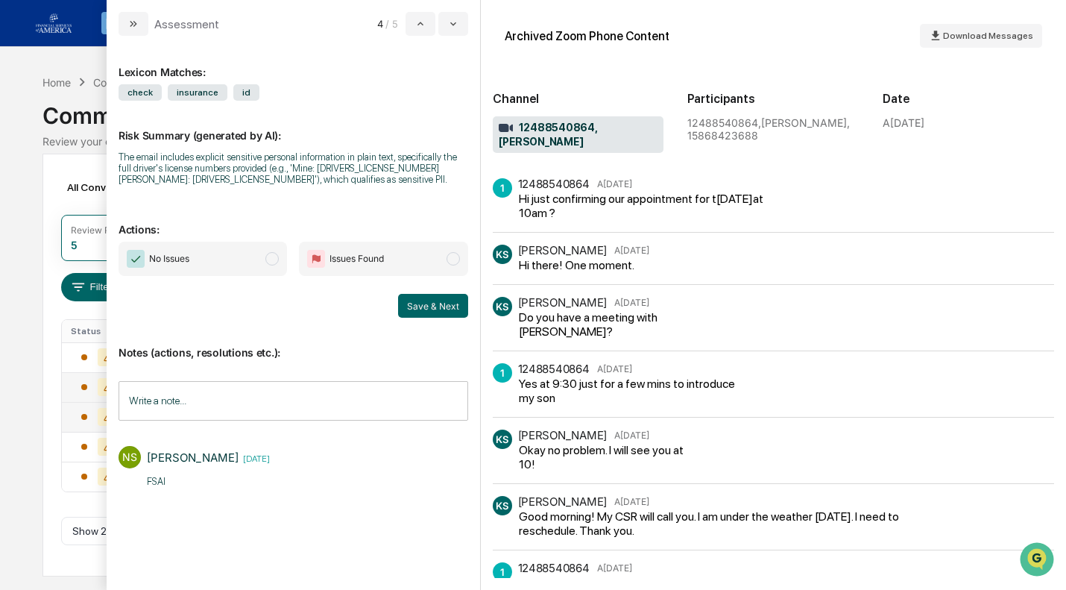
click at [257, 270] on span "No Issues" at bounding box center [203, 259] width 168 height 34
click at [462, 323] on div "Notes (actions, resolutions etc.): Write a note... Write a note... NS Nicholas …" at bounding box center [294, 417] width 350 height 198
click at [444, 307] on button "Save & Next" at bounding box center [433, 306] width 70 height 24
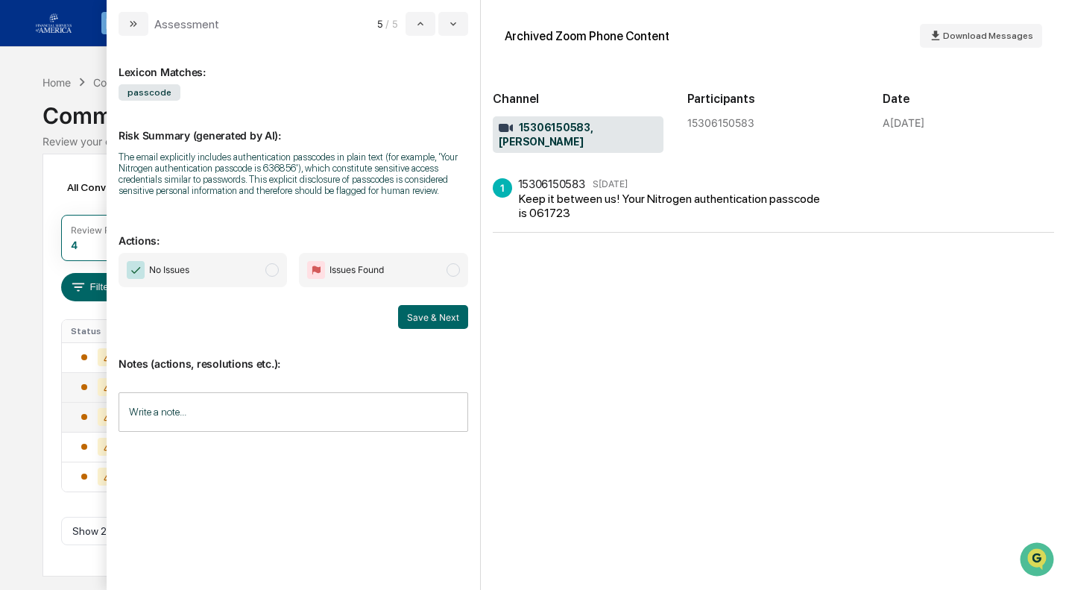
click at [265, 283] on span "No Issues" at bounding box center [203, 270] width 168 height 34
click at [406, 317] on button "Save & Next" at bounding box center [436, 317] width 70 height 24
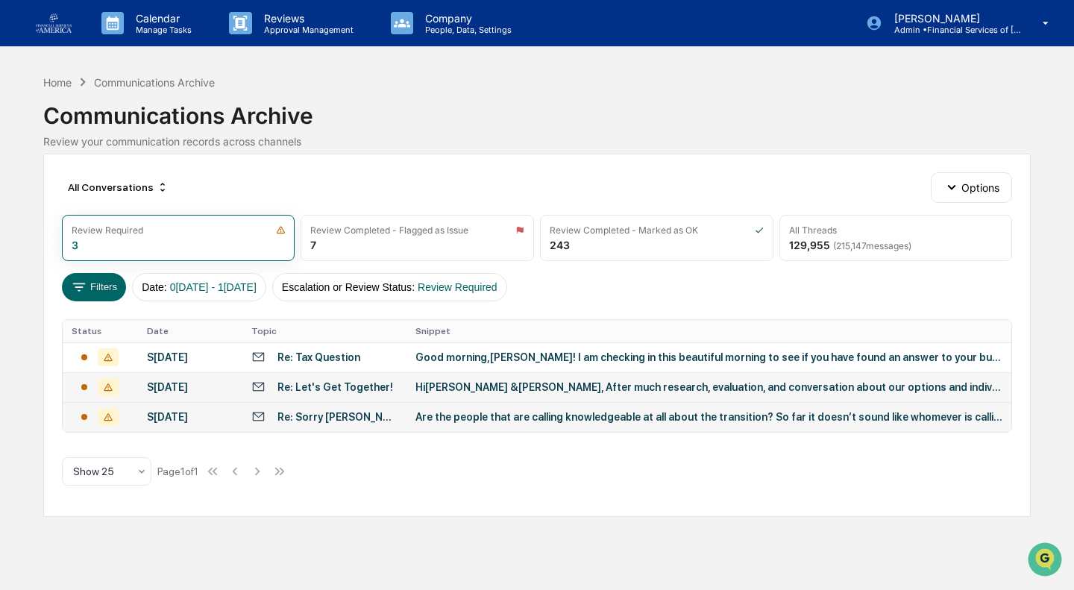
click at [40, 334] on div "Calendar Manage Tasks Reviews Approval Management Company People, Data, Setting…" at bounding box center [537, 295] width 1074 height 590
click at [253, 421] on icon at bounding box center [258, 416] width 11 height 9
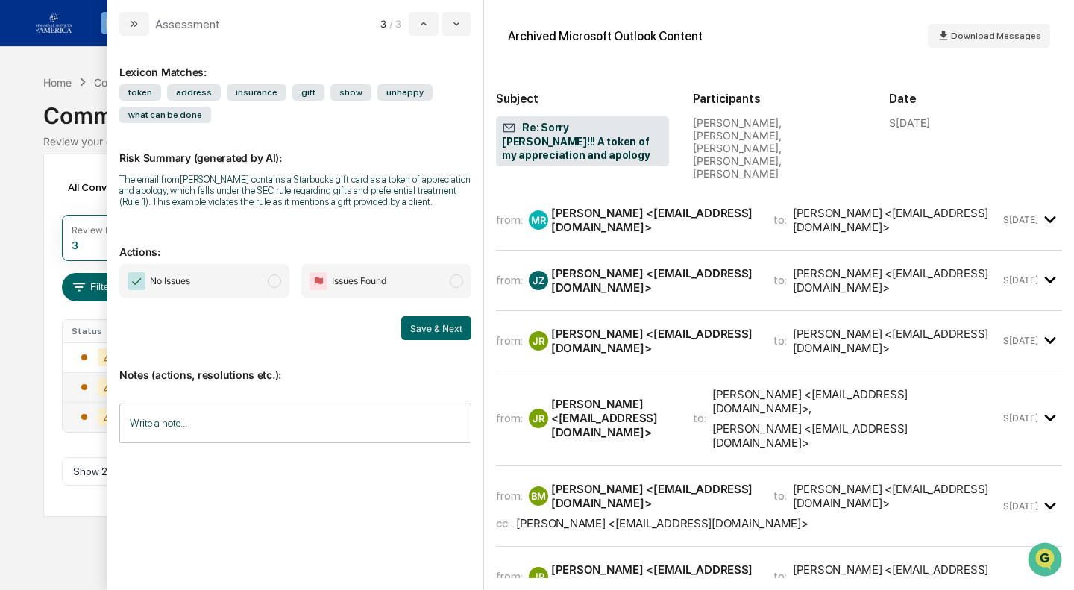
click at [567, 214] on div "from: MR Meghan Rowinski <meghanrowinski@gmail.com> to: Jackie Zawicki <JZawick…" at bounding box center [779, 226] width 566 height 48
click at [596, 206] on div "Meghan Rowinski <meghanrowinski@gmail.com>" at bounding box center [653, 220] width 204 height 28
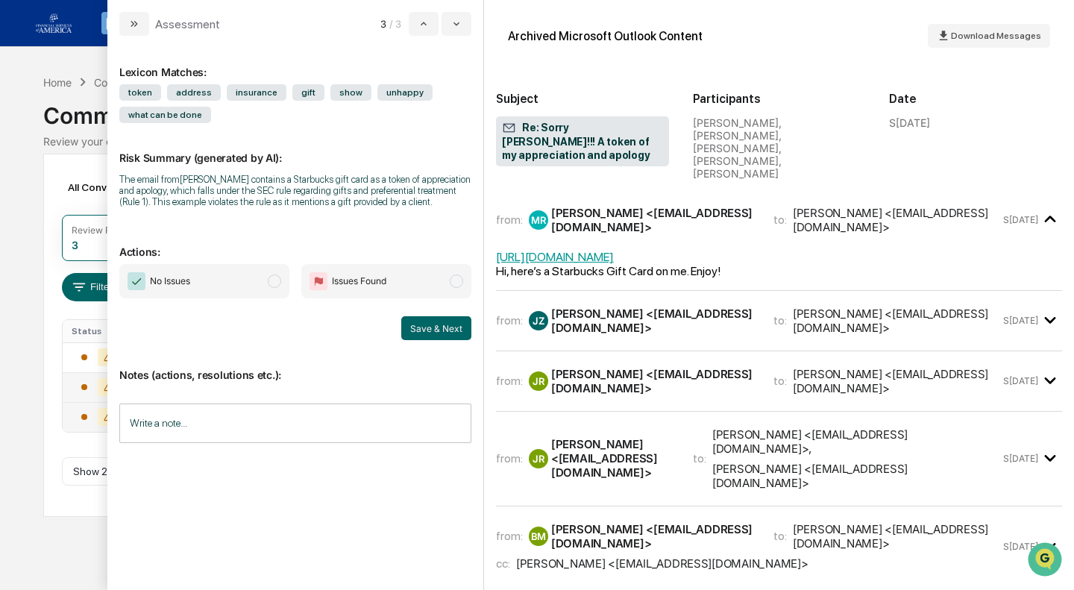
click at [582, 310] on div "Jackie Zawicki <JZawicki@fsa-1.com>" at bounding box center [653, 320] width 204 height 28
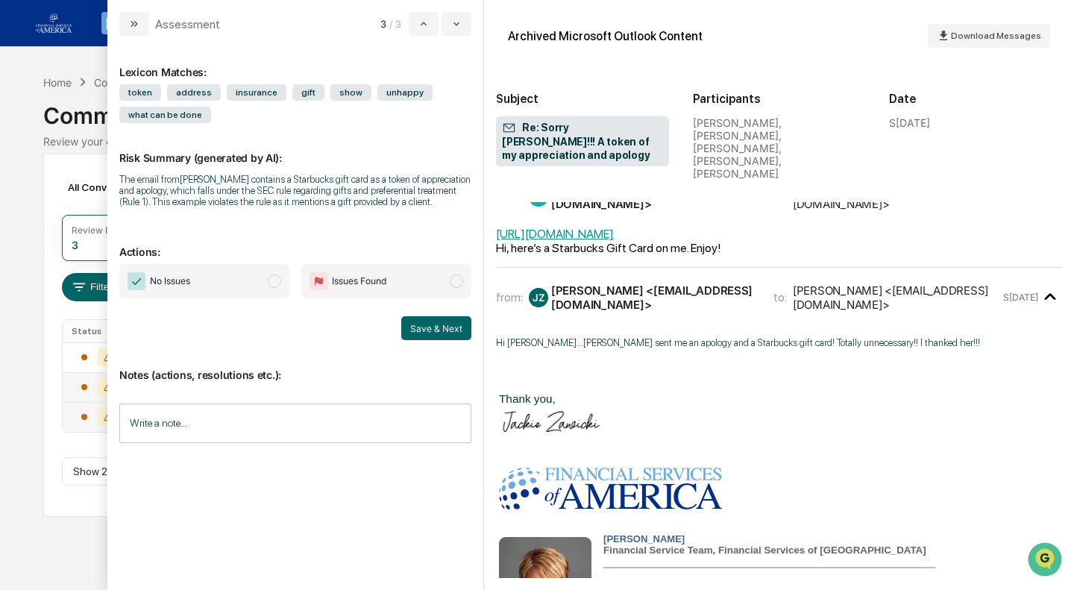
scroll to position [24, 0]
click at [720, 378] on td "modal" at bounding box center [779, 383] width 566 height 10
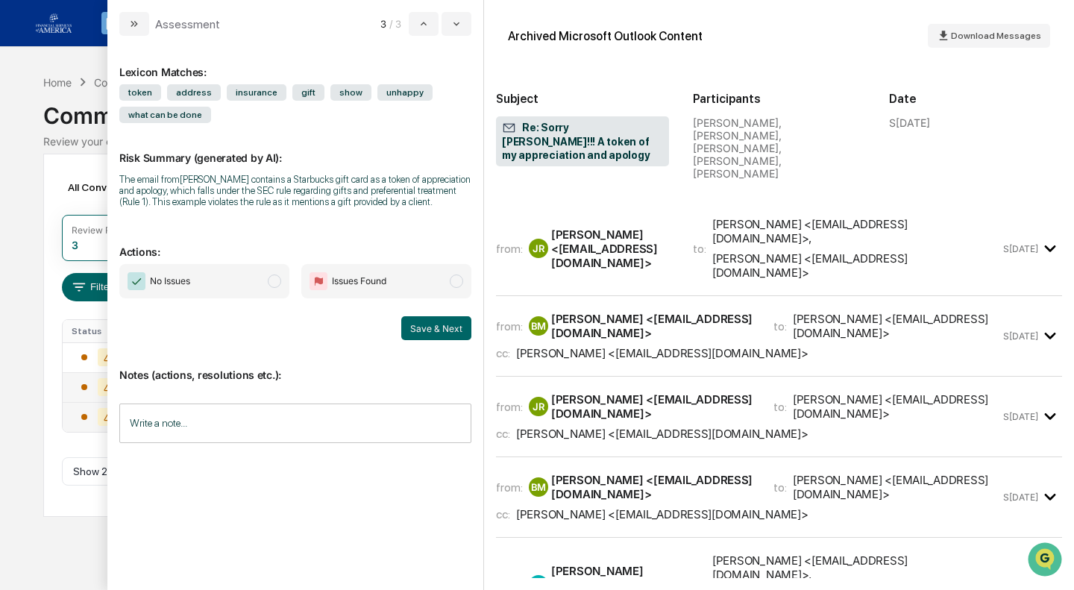
scroll to position [847, 0]
click at [634, 425] on div "Michael Wallace <mwallace@FSA-1.com>" at bounding box center [662, 432] width 292 height 14
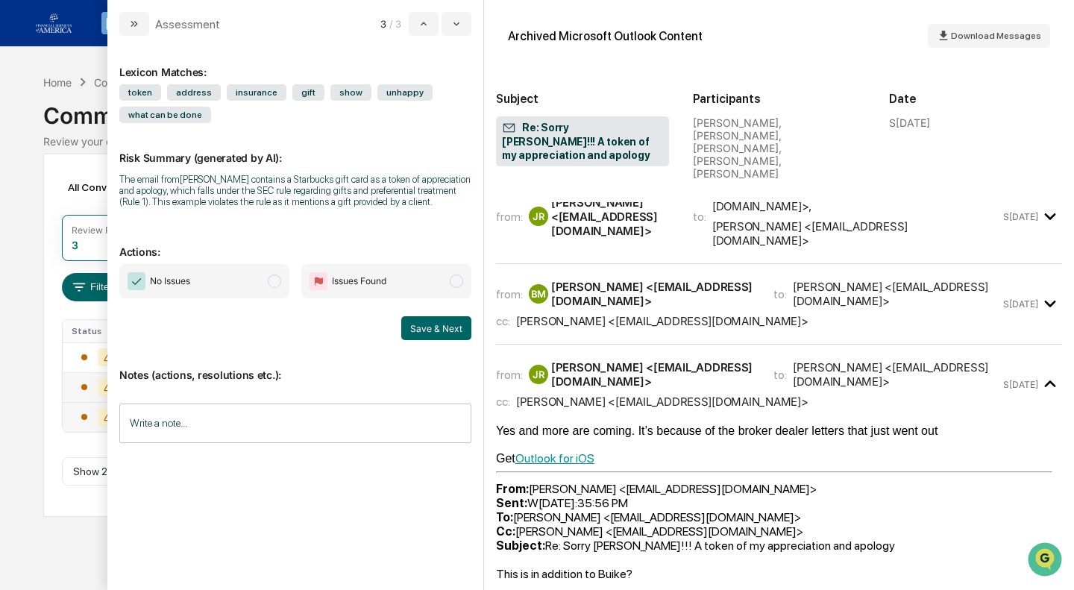
scroll to position [877, 0]
click at [615, 289] on div "from: BM Bryan McLaughlin <BMcLaughlin@FSA-1.com> to: Jacob Reeder <jreeder@FSA…" at bounding box center [748, 304] width 504 height 48
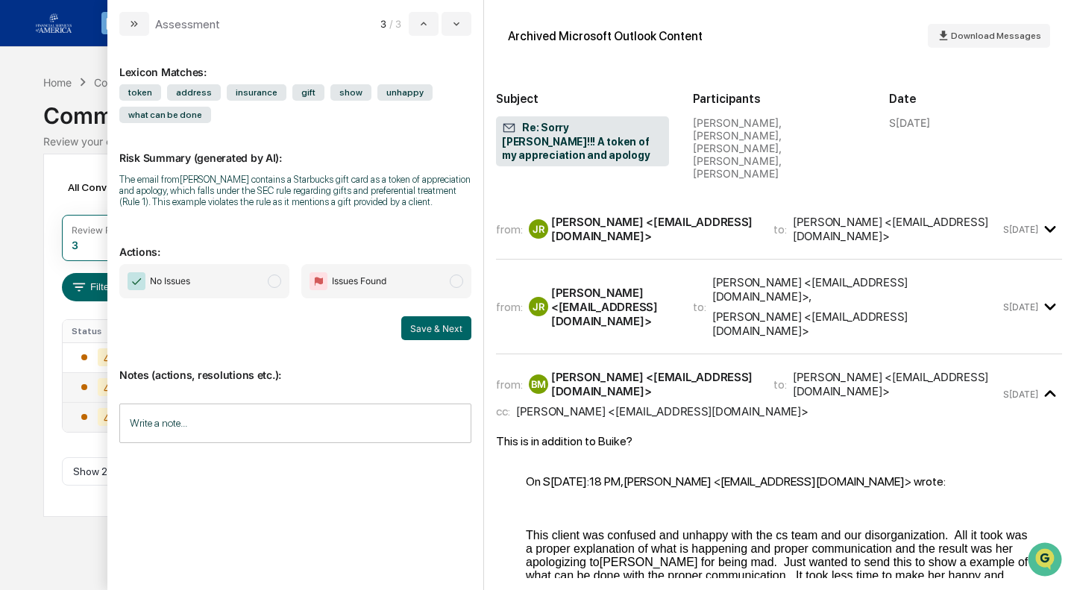
scroll to position [787, 0]
click at [615, 289] on div "Jacob Reeder <jreeder@FSA-1.com>" at bounding box center [613, 307] width 124 height 42
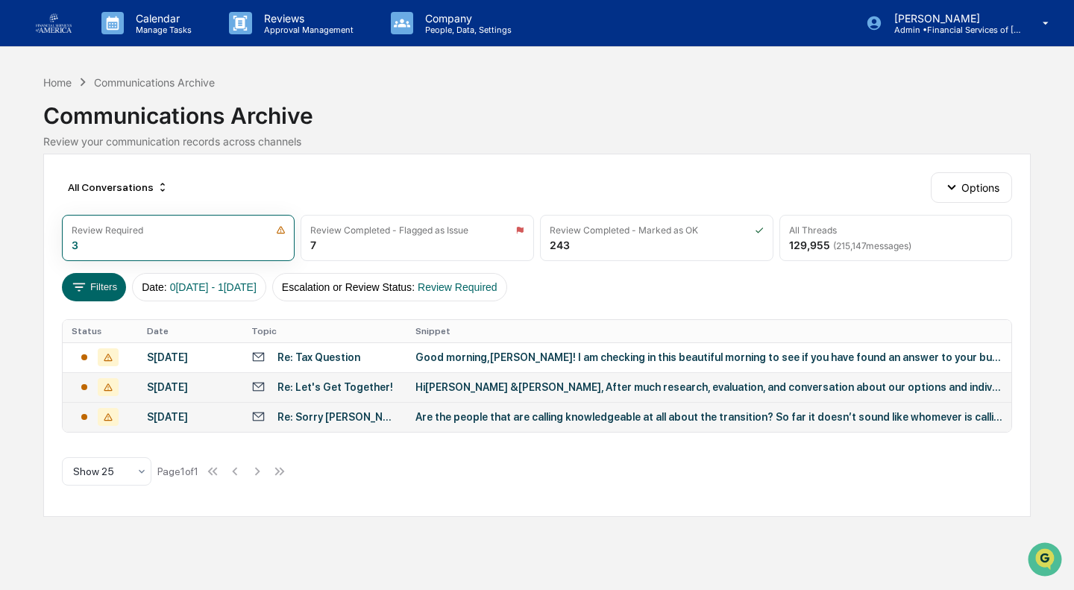
click at [16, 145] on div "Calendar Manage Tasks Reviews Approval Management Company People, Data, Setting…" at bounding box center [537, 295] width 1074 height 590
